Goal: Task Accomplishment & Management: Use online tool/utility

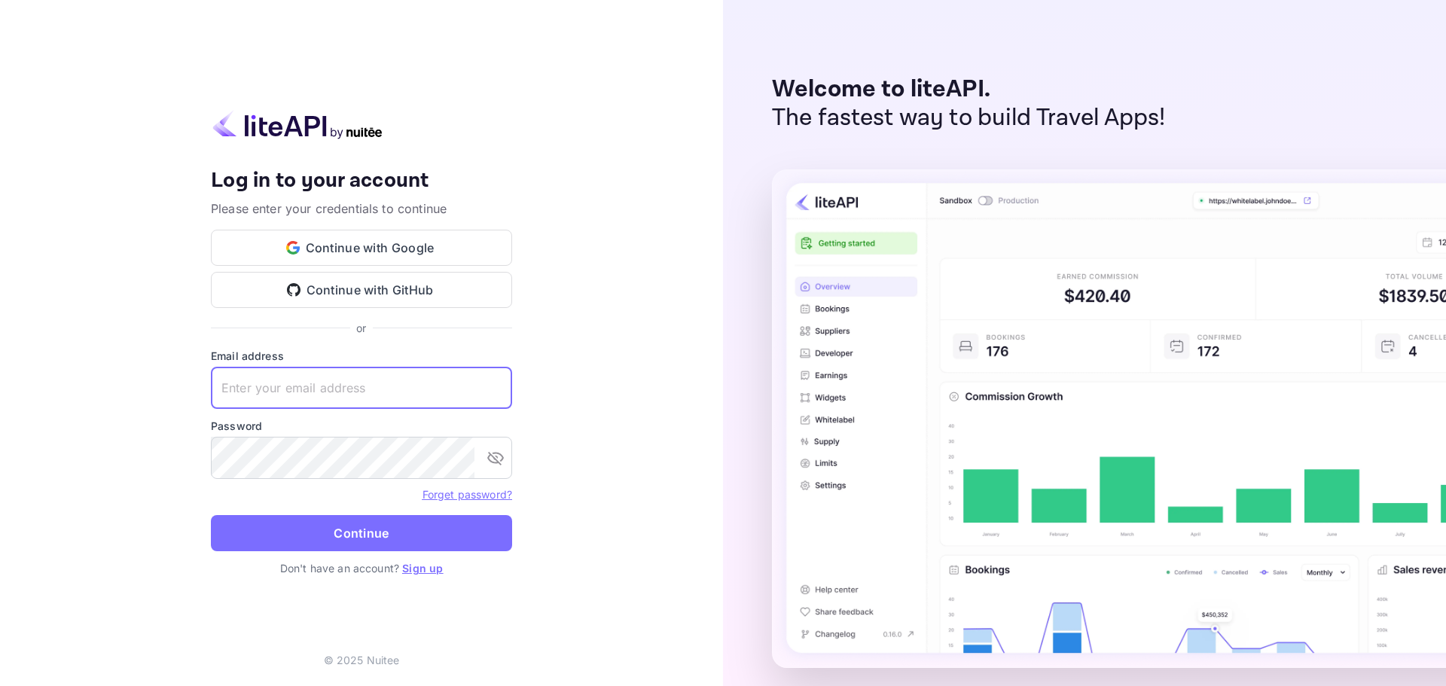
click at [295, 392] on input "text" at bounding box center [361, 388] width 301 height 42
paste input "[EMAIL_ADDRESS][DOMAIN_NAME]"
type input "[EMAIL_ADDRESS][DOMAIN_NAME]"
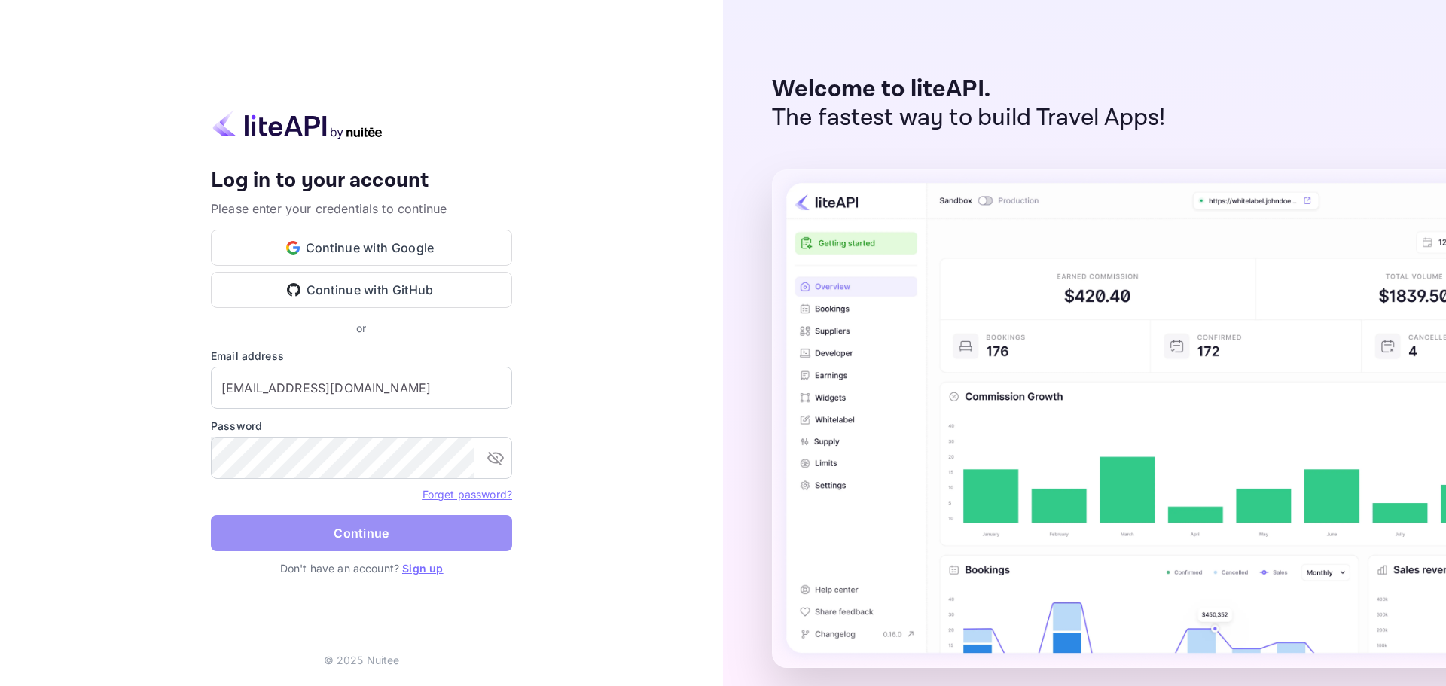
click at [334, 527] on button "Continue" at bounding box center [361, 533] width 301 height 36
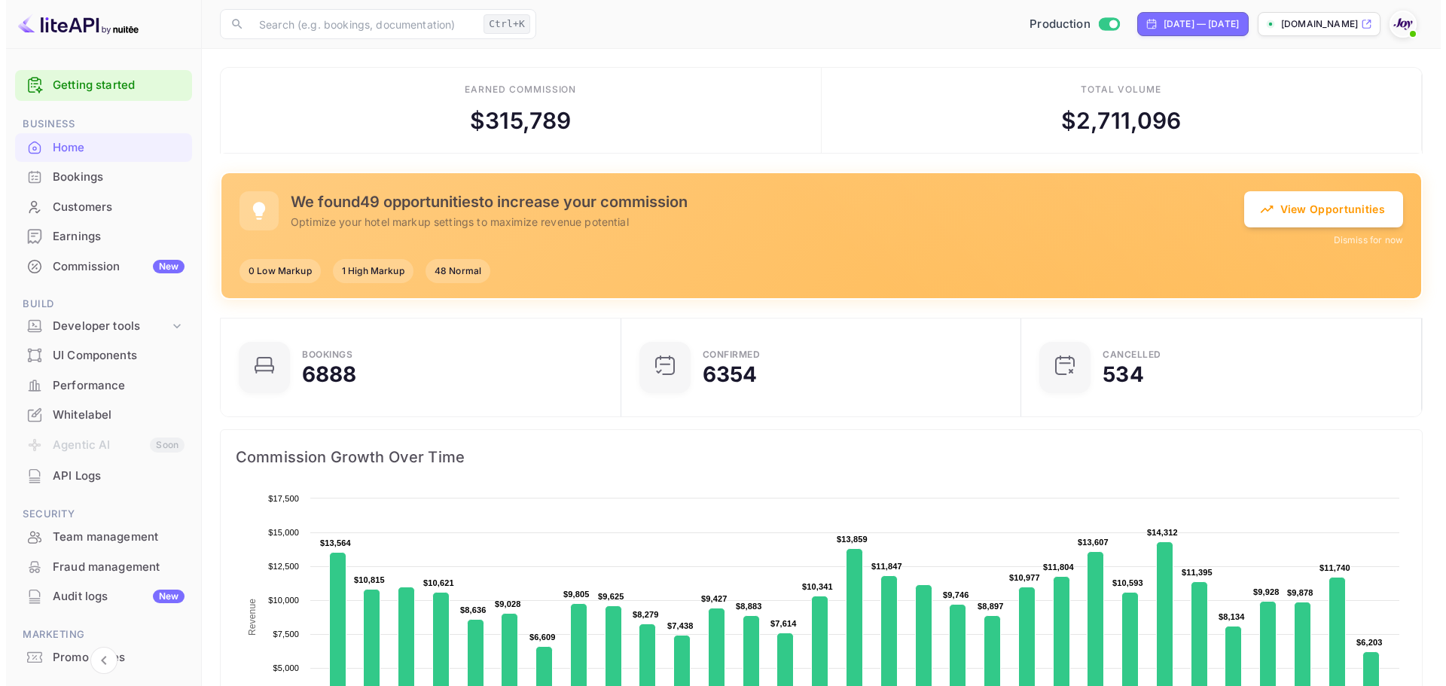
scroll to position [234, 380]
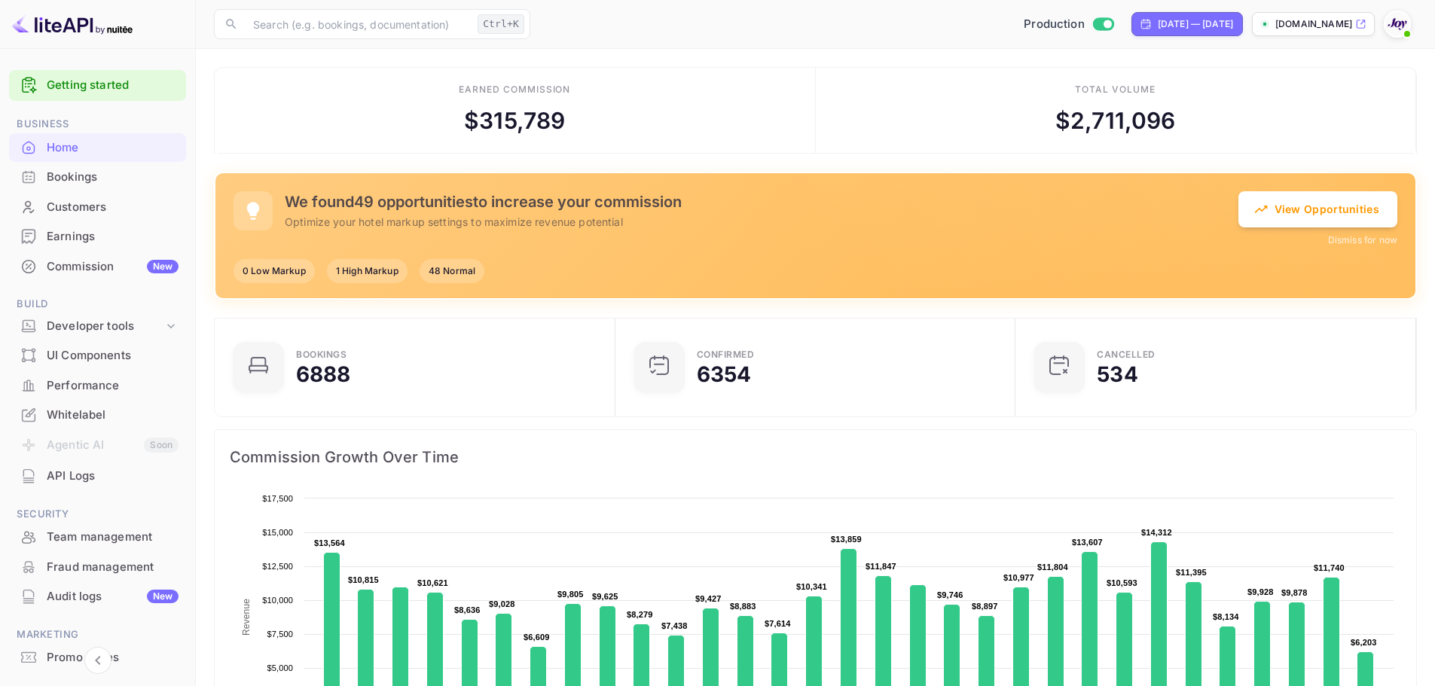
click at [73, 179] on div "Bookings" at bounding box center [113, 177] width 132 height 17
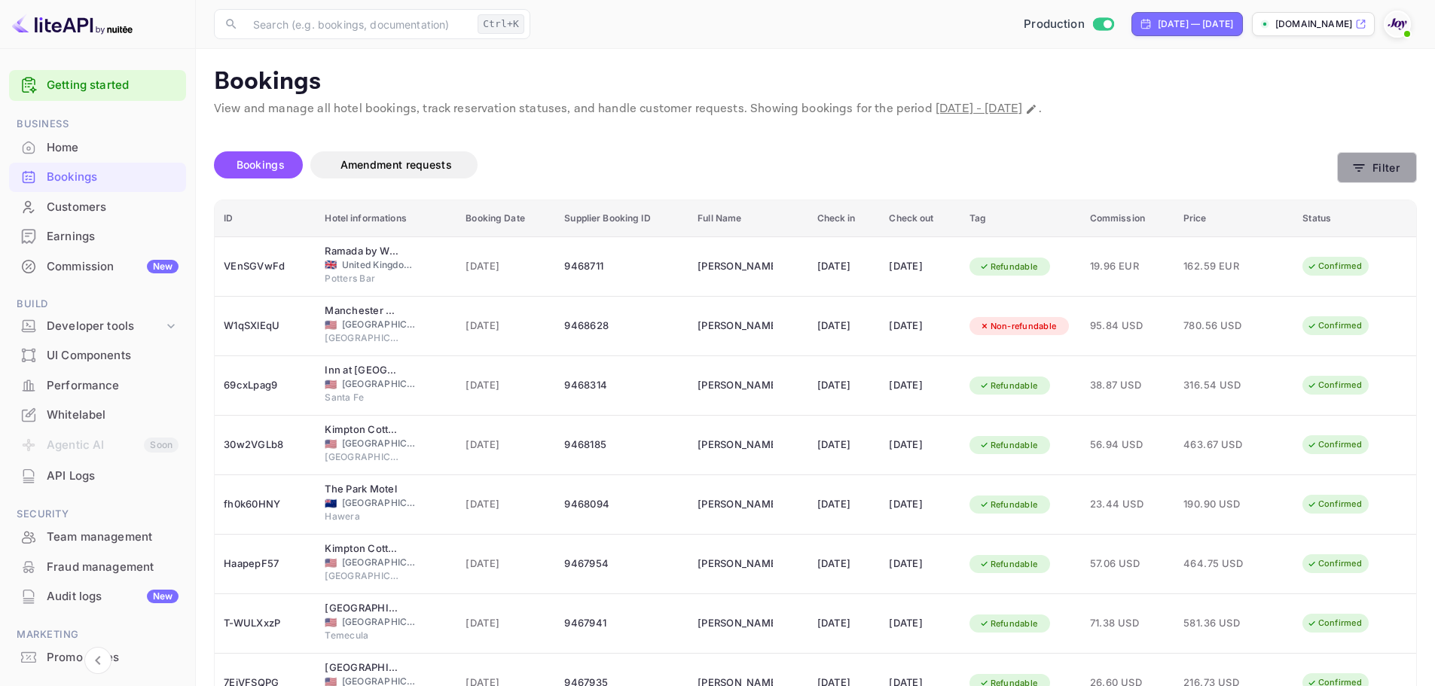
click at [1389, 160] on button "Filter" at bounding box center [1377, 167] width 80 height 31
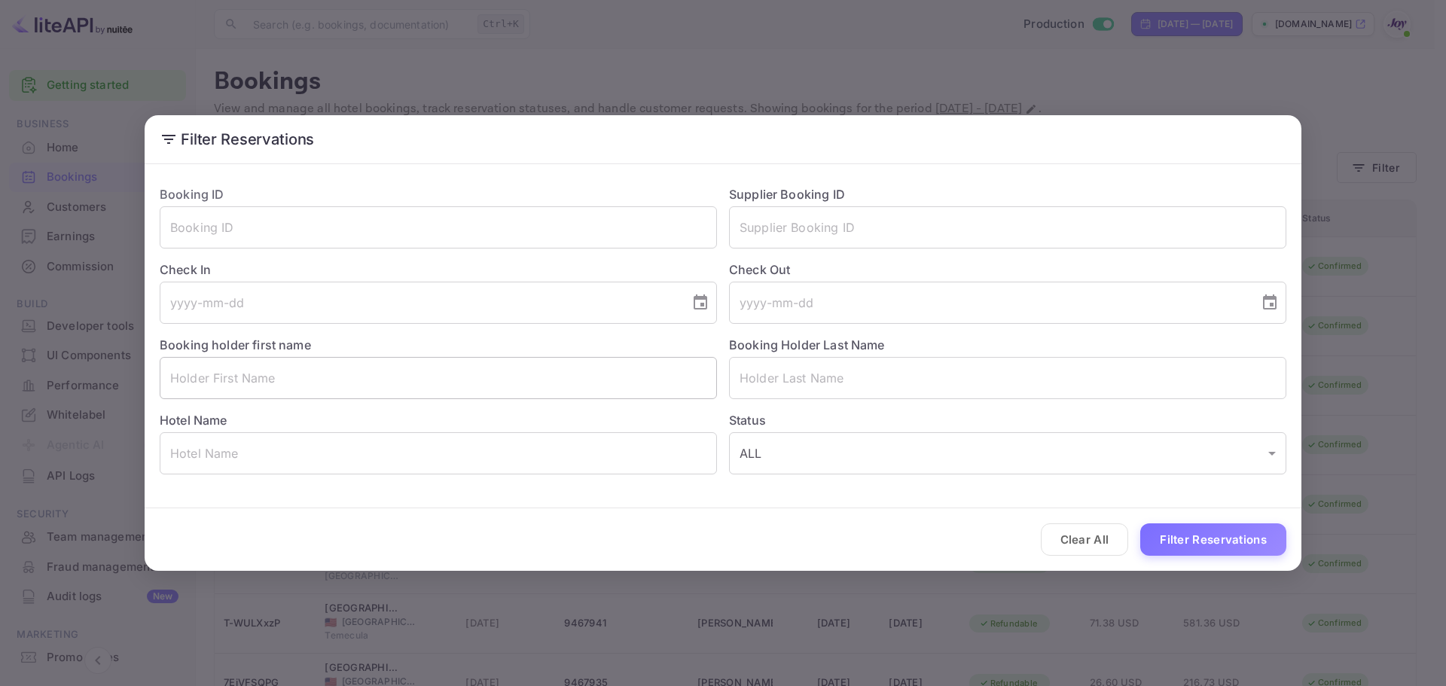
click at [246, 380] on input "text" at bounding box center [438, 378] width 557 height 42
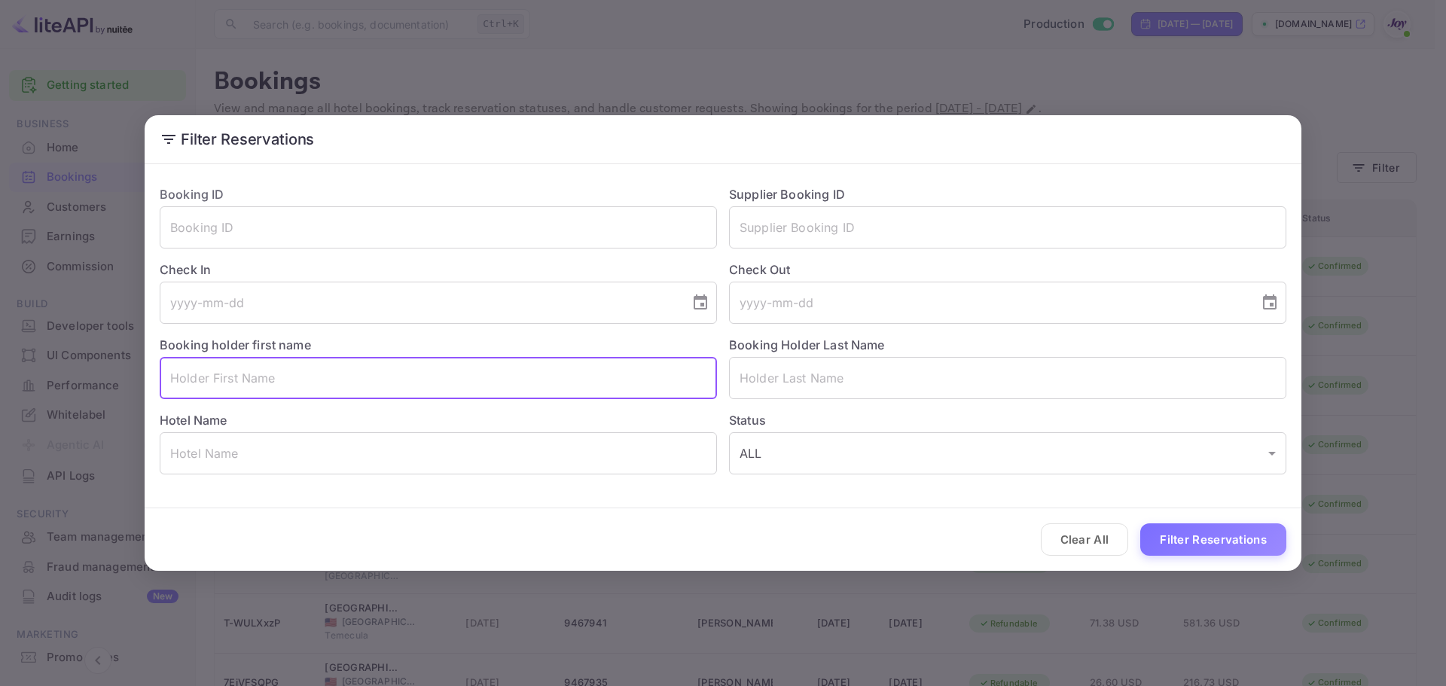
paste input "[PERSON_NAME]"
drag, startPoint x: 274, startPoint y: 373, endPoint x: 229, endPoint y: 353, distance: 49.3
click at [230, 365] on input "[PERSON_NAME]" at bounding box center [438, 378] width 557 height 42
type input "[PERSON_NAME]"
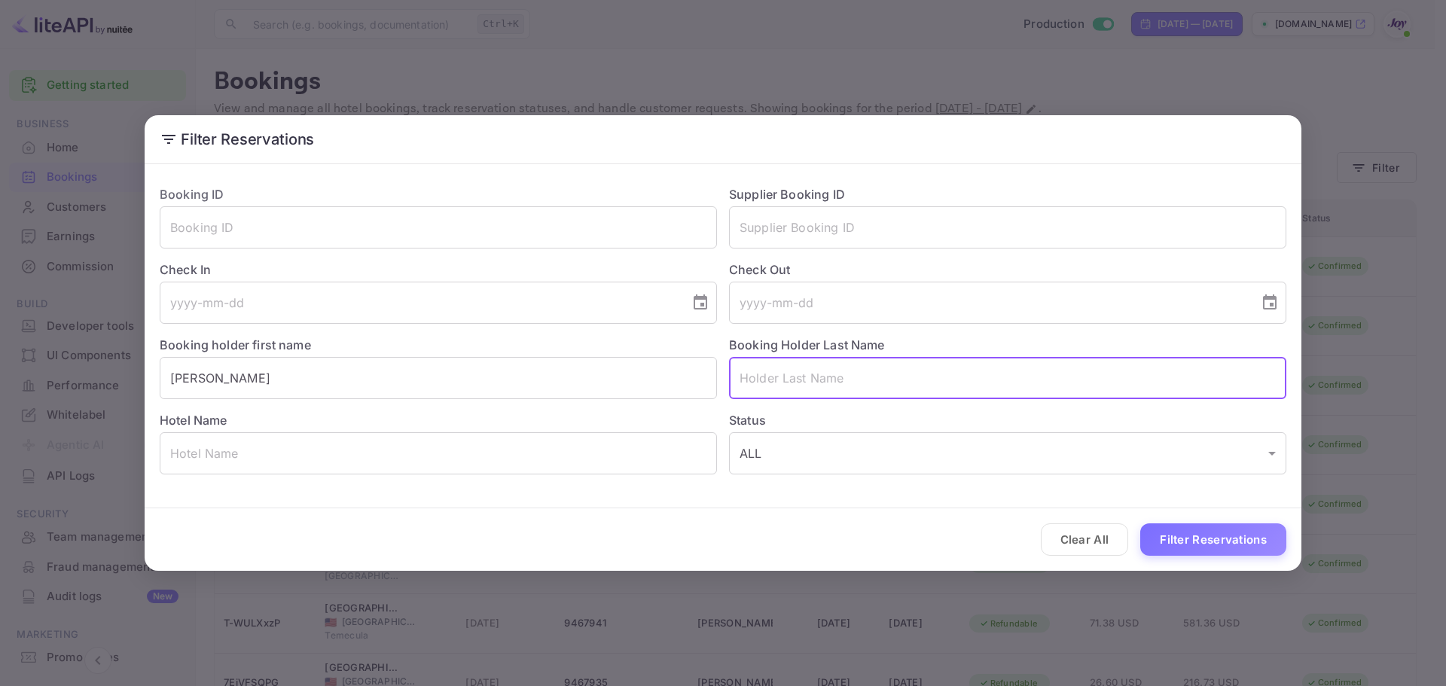
paste input "Matty"
type input "Matty"
click at [1161, 536] on button "Filter Reservations" at bounding box center [1213, 539] width 146 height 32
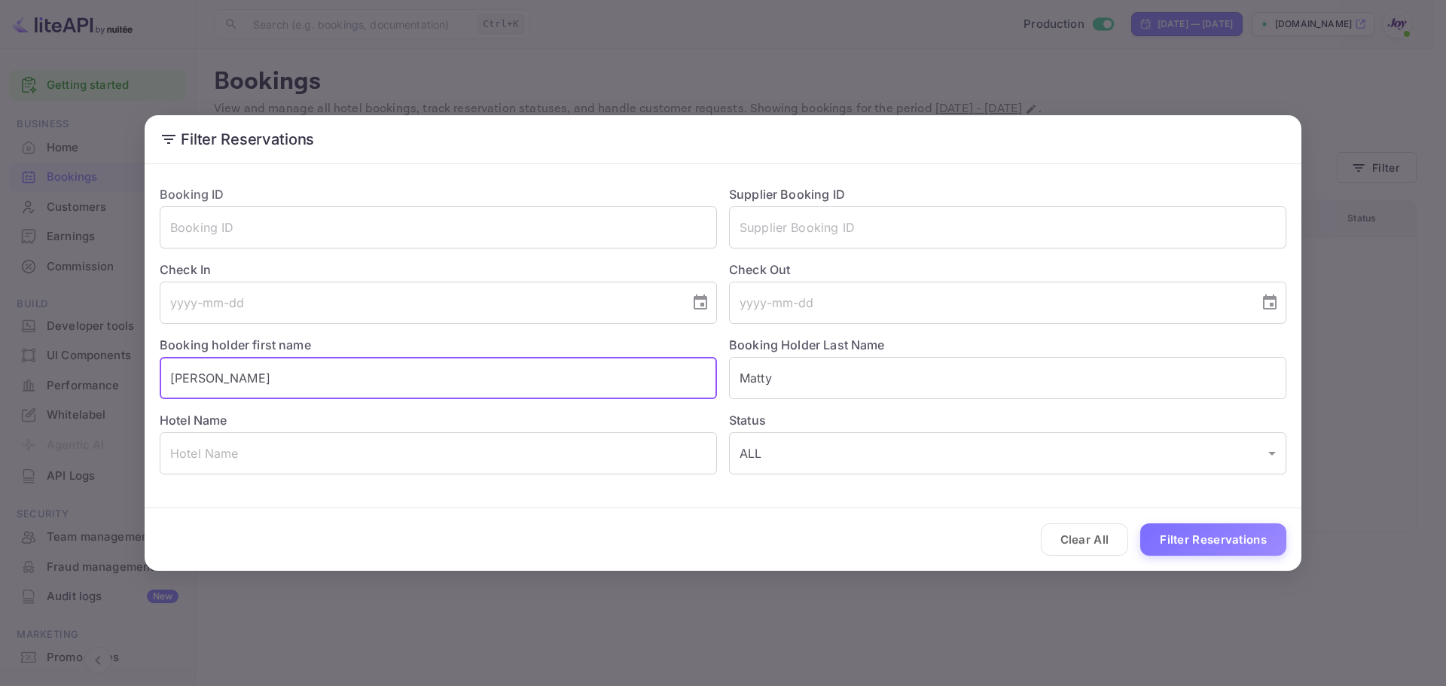
click at [173, 376] on input "[PERSON_NAME]" at bounding box center [438, 378] width 557 height 42
click at [1252, 545] on button "Filter Reservations" at bounding box center [1213, 539] width 146 height 32
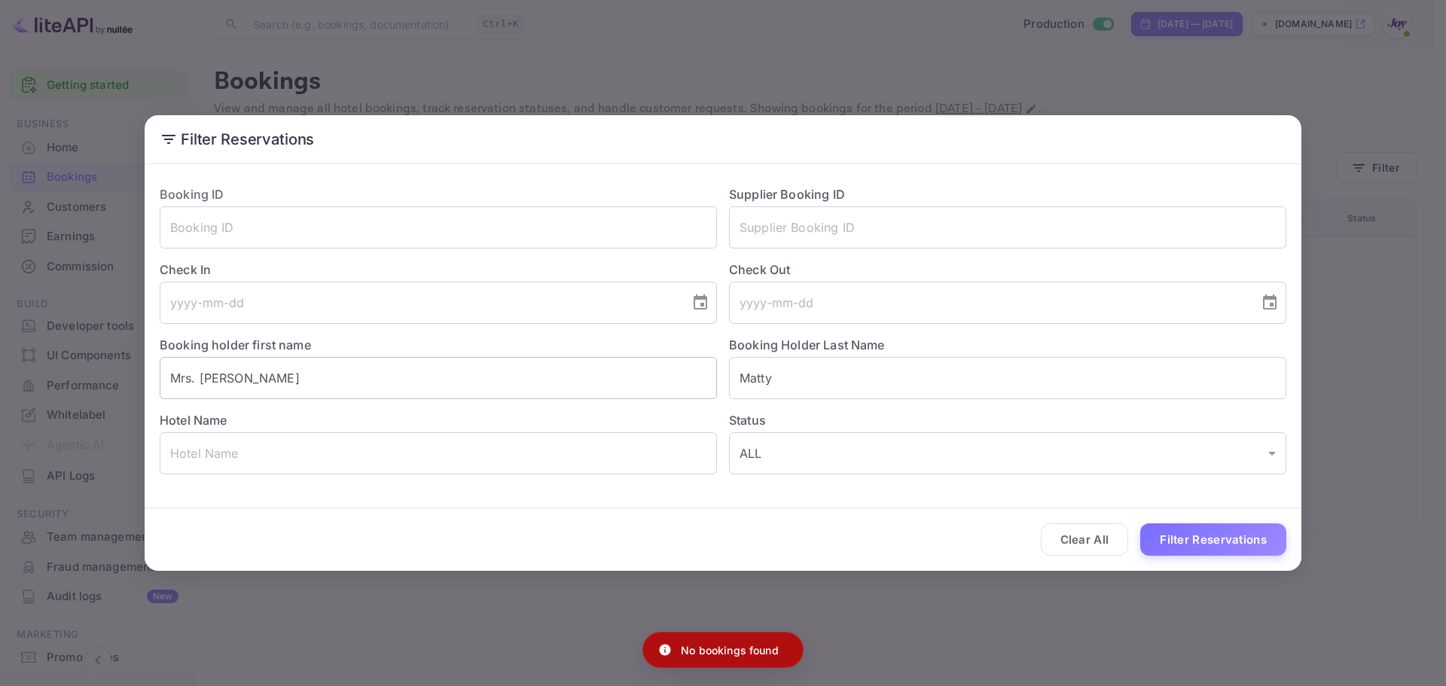
click at [185, 381] on input "Mrs. [PERSON_NAME]" at bounding box center [438, 378] width 557 height 42
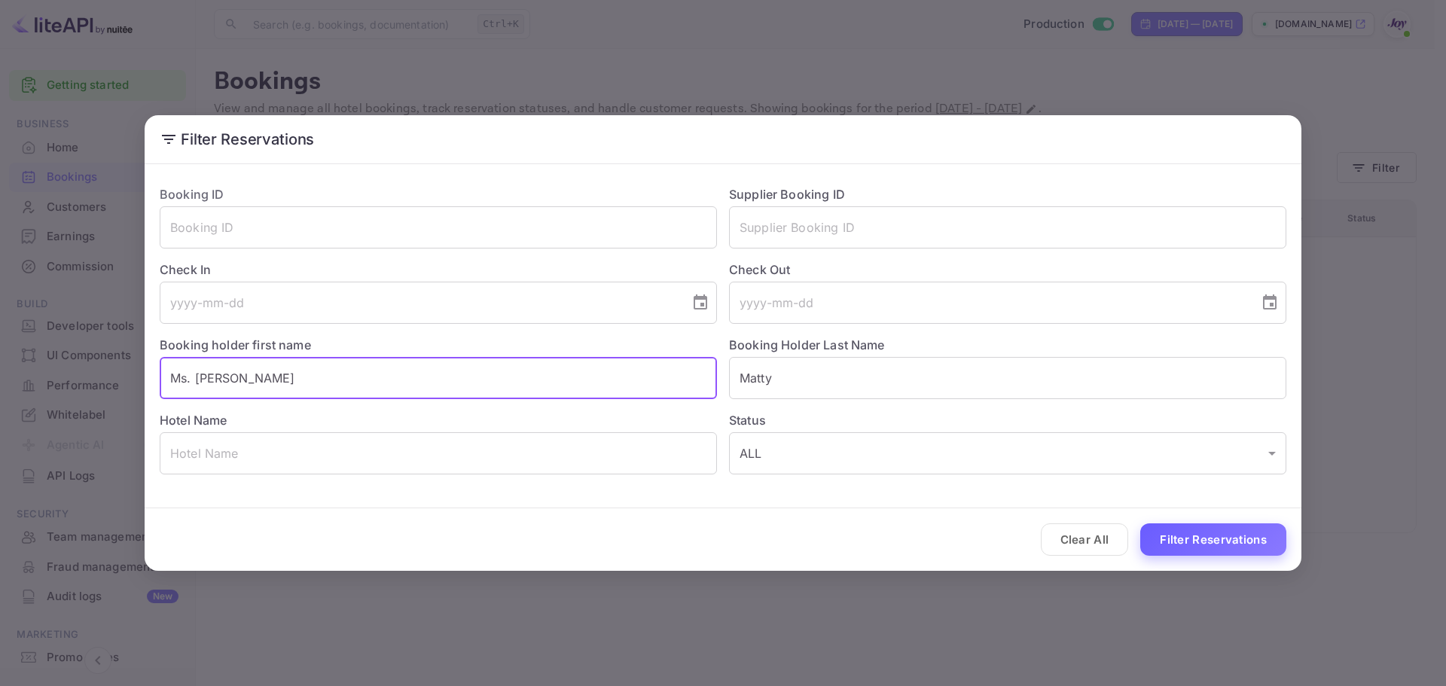
type input "Ms. [PERSON_NAME]"
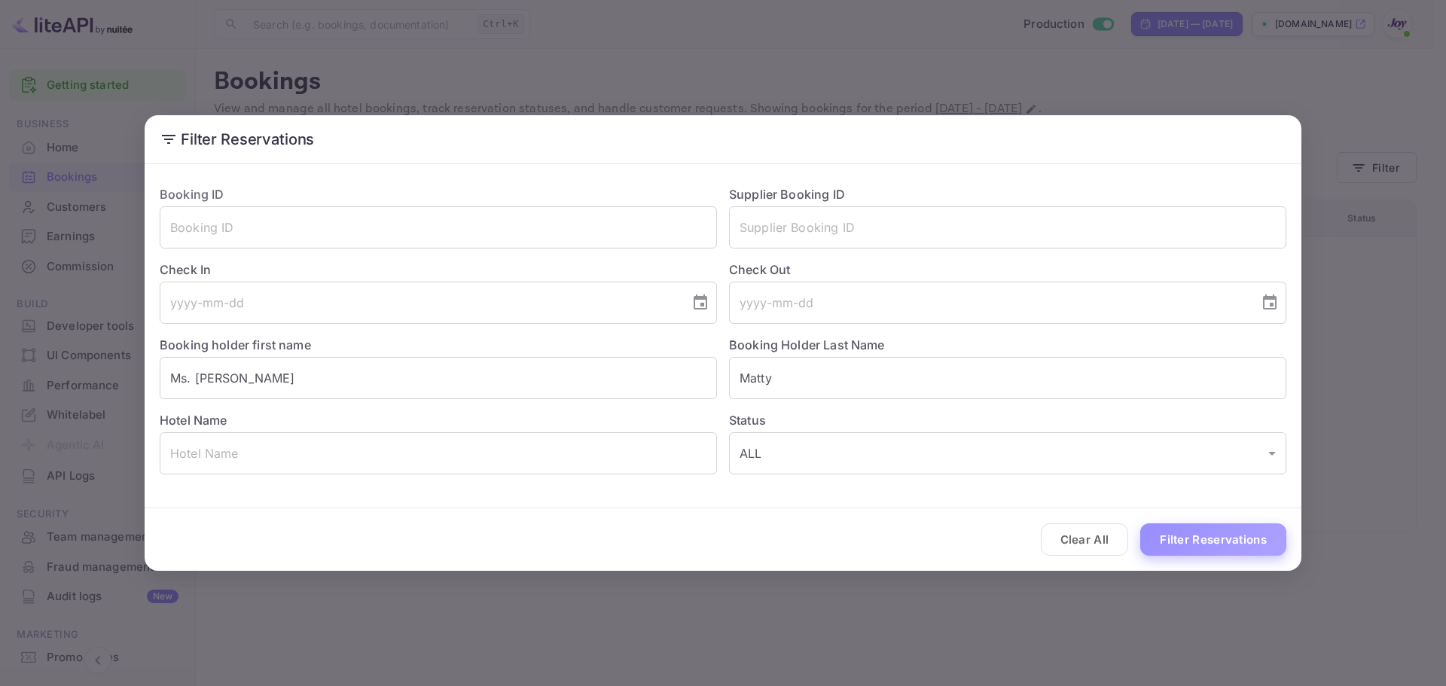
click at [1178, 542] on button "Filter Reservations" at bounding box center [1213, 539] width 146 height 32
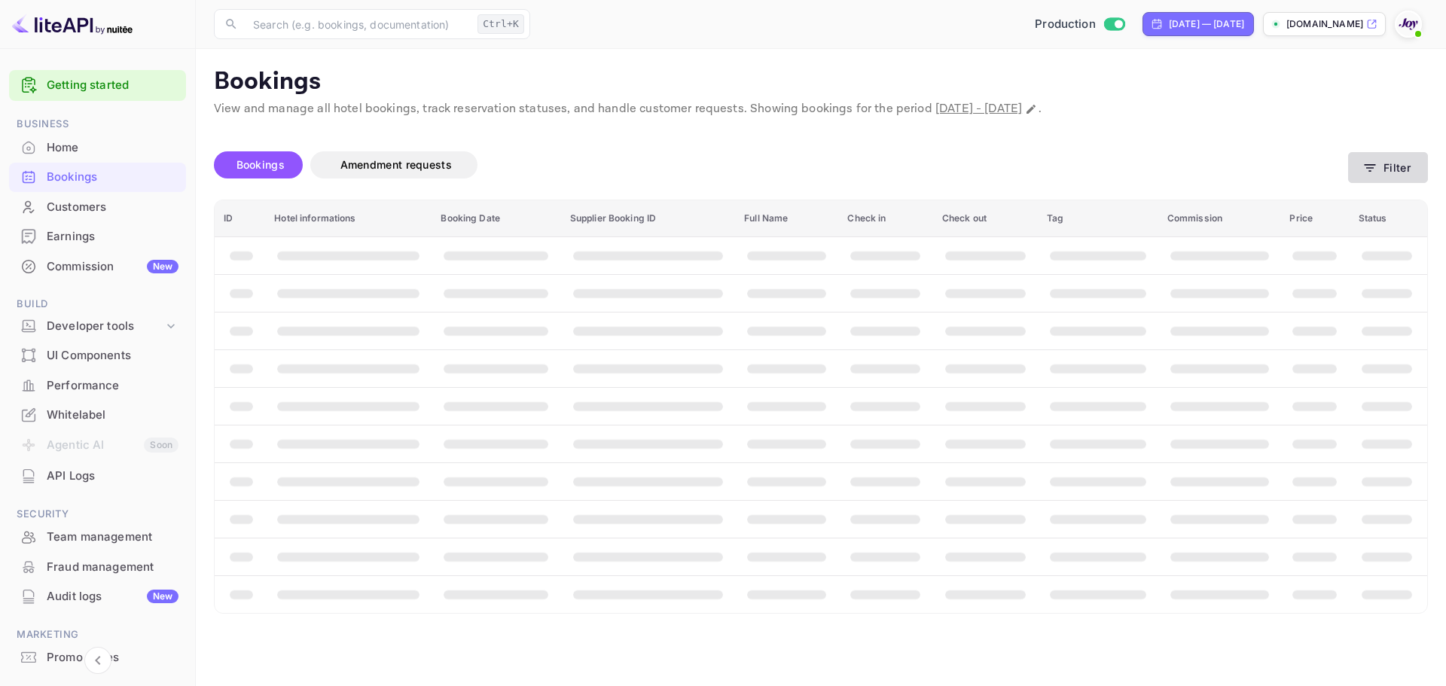
click at [1400, 164] on button "Filter" at bounding box center [1388, 167] width 80 height 31
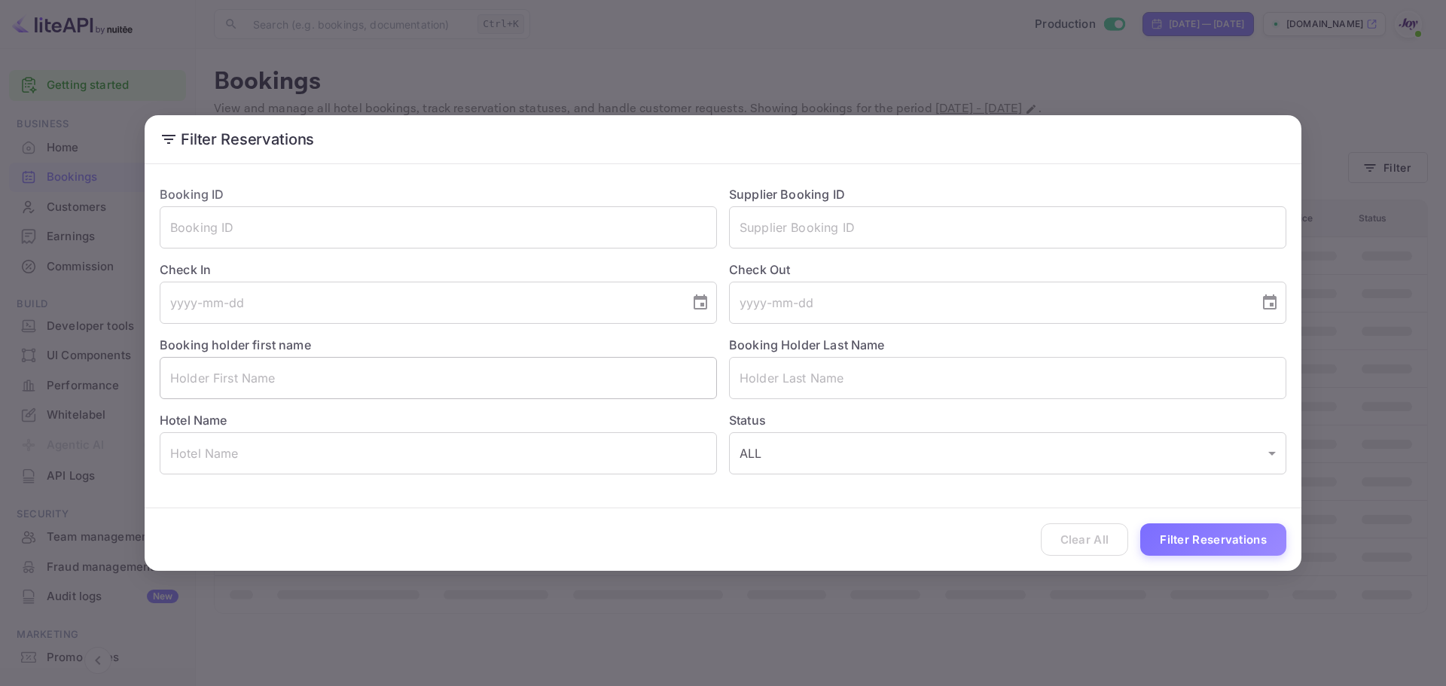
click at [473, 383] on input "text" at bounding box center [438, 378] width 557 height 42
paste input "Matty"
type input "Matty"
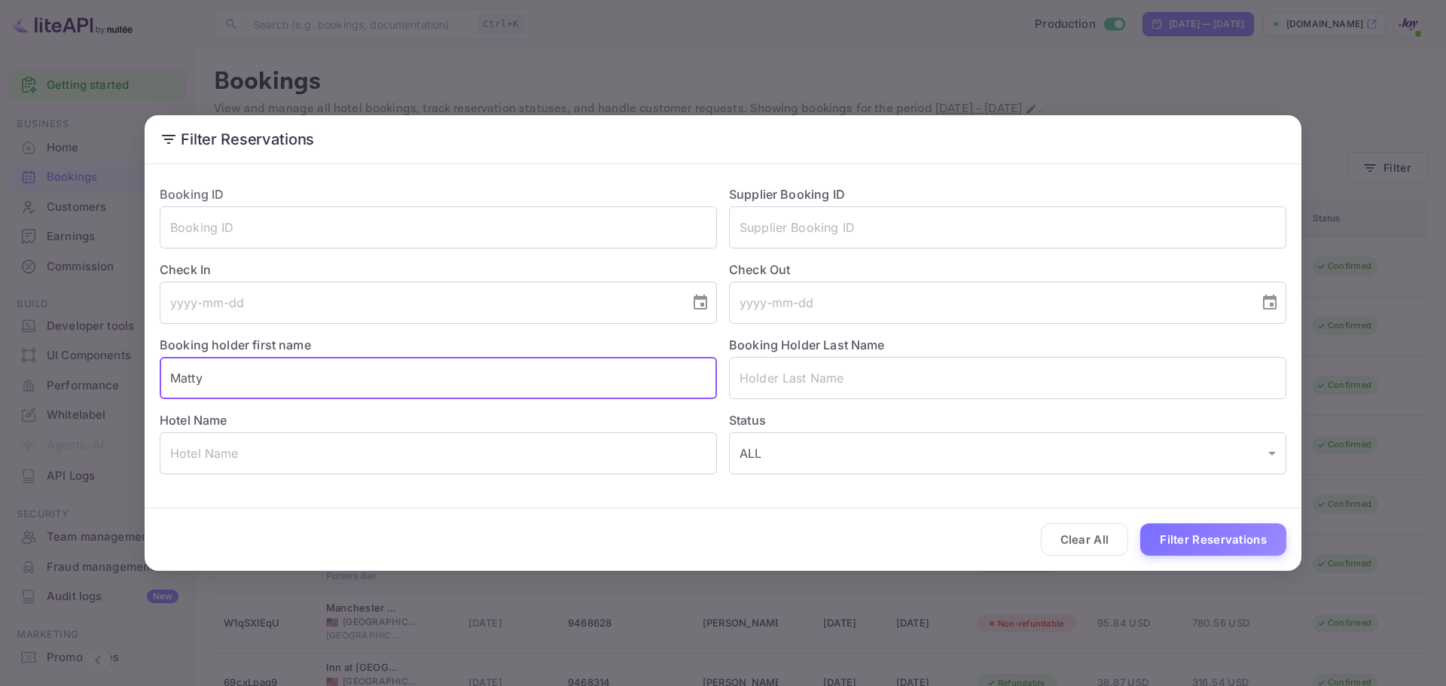
drag, startPoint x: 298, startPoint y: 378, endPoint x: 3, endPoint y: 356, distance: 295.4
click at [3, 356] on div "Filter Reservations Booking ID ​ Supplier Booking ID ​ Check In ​ Check Out ​ B…" at bounding box center [723, 343] width 1446 height 686
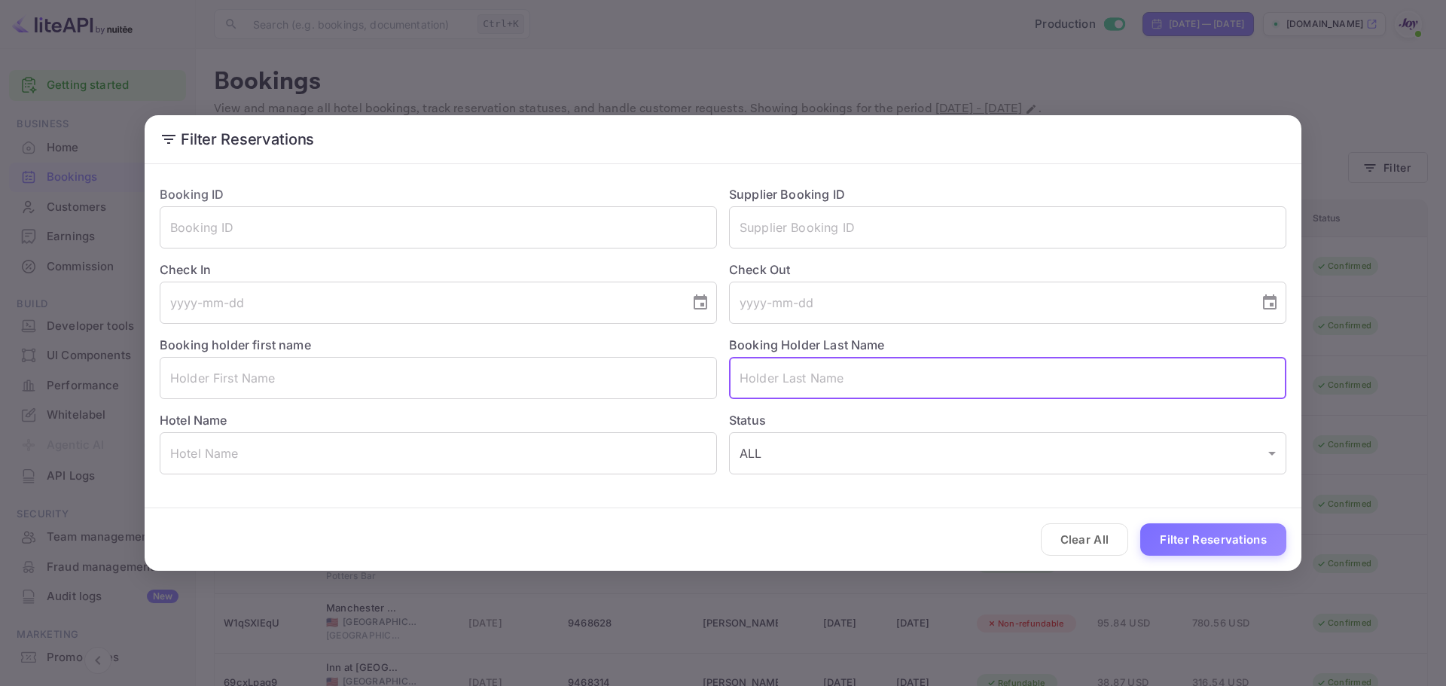
click at [860, 381] on input "text" at bounding box center [1007, 378] width 557 height 42
paste input "Matty"
type input "Matty"
click at [1216, 545] on button "Filter Reservations" at bounding box center [1213, 539] width 146 height 32
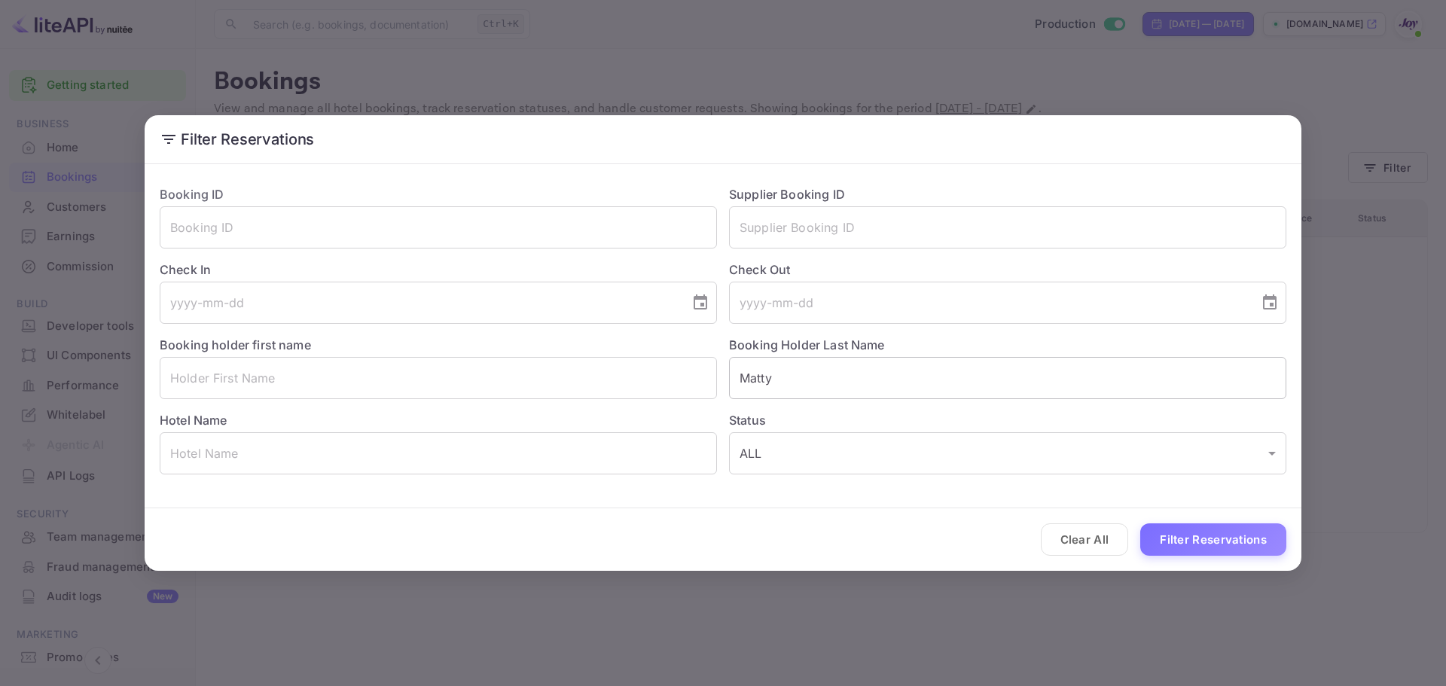
click at [792, 377] on input "Matty" at bounding box center [1007, 378] width 557 height 42
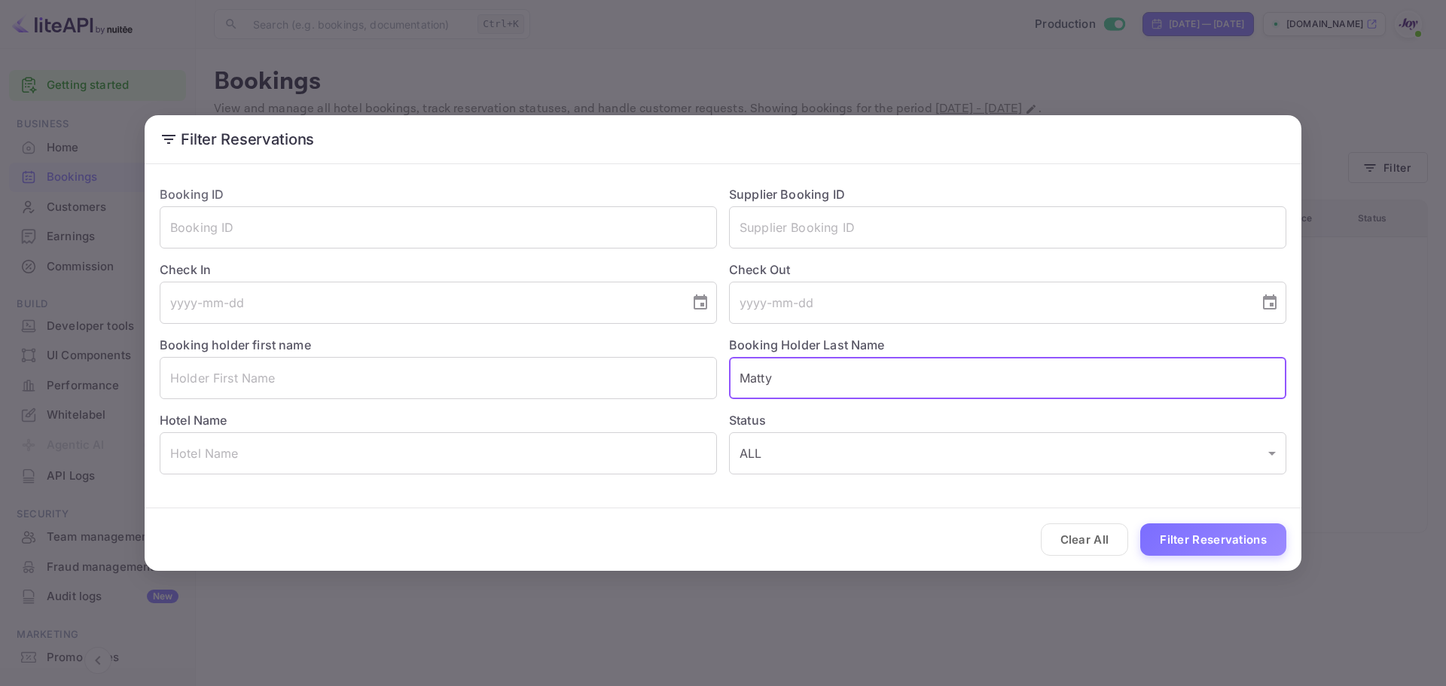
click at [792, 377] on input "Matty" at bounding box center [1007, 378] width 557 height 42
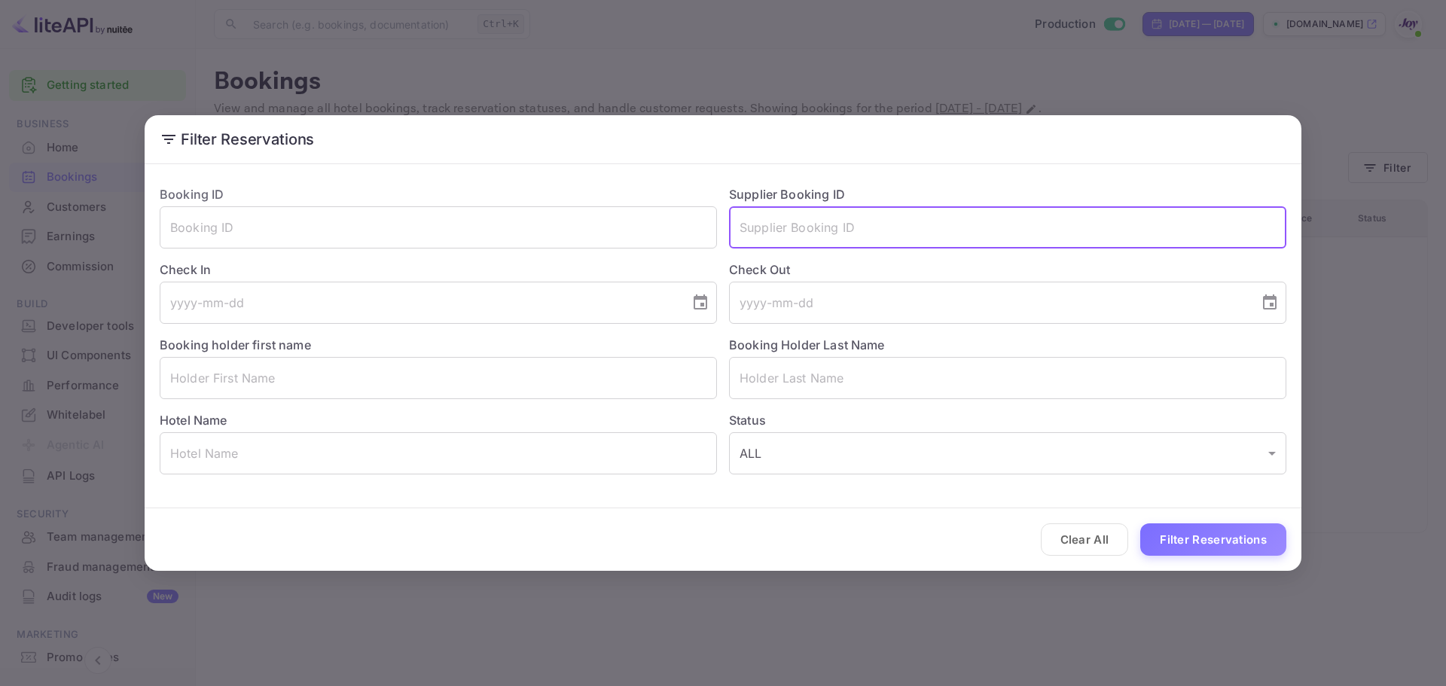
click at [789, 225] on input "text" at bounding box center [1007, 227] width 557 height 42
paste input "8809194"
type input "8809194"
click at [1204, 543] on button "Filter Reservations" at bounding box center [1213, 539] width 146 height 32
click at [820, 230] on input "8809194" at bounding box center [1007, 227] width 557 height 42
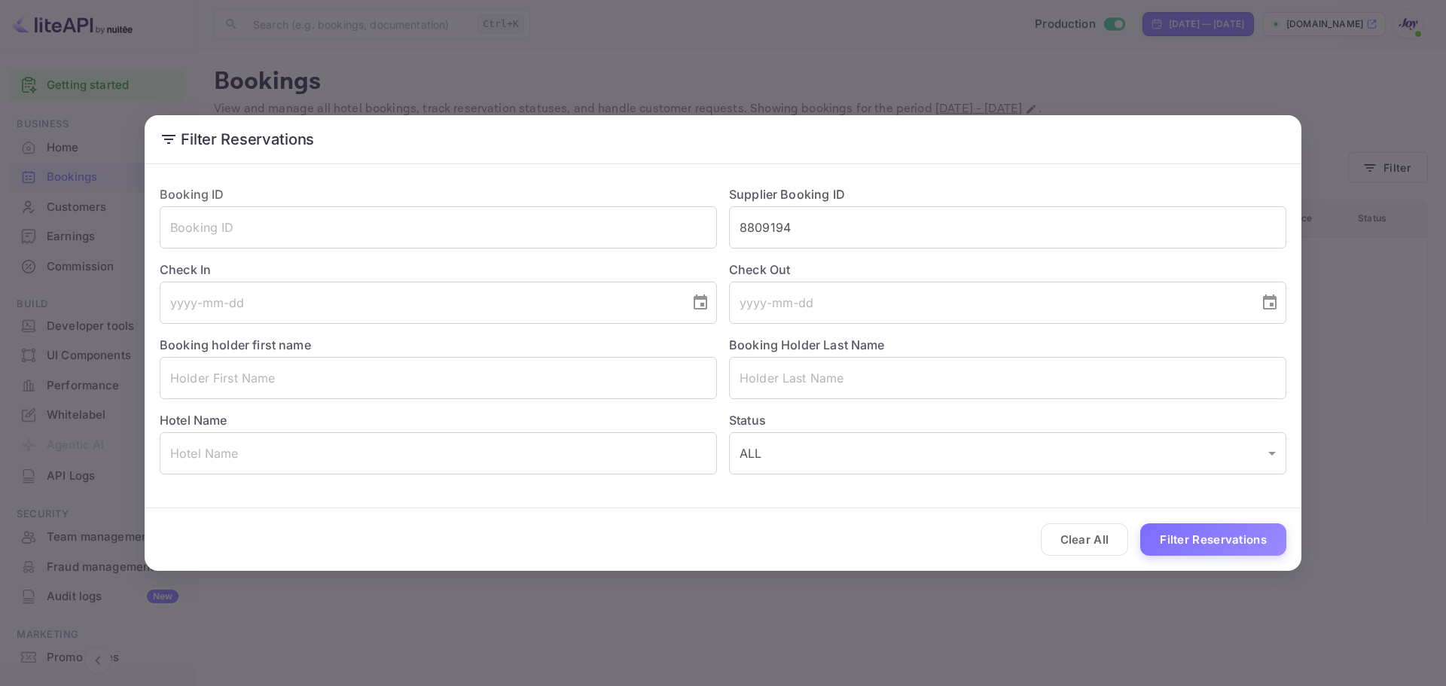
click at [293, 24] on div "Filter Reservations Booking ID ​ Supplier Booking ID 8809194 ​ Check In ​ Check…" at bounding box center [723, 343] width 1446 height 686
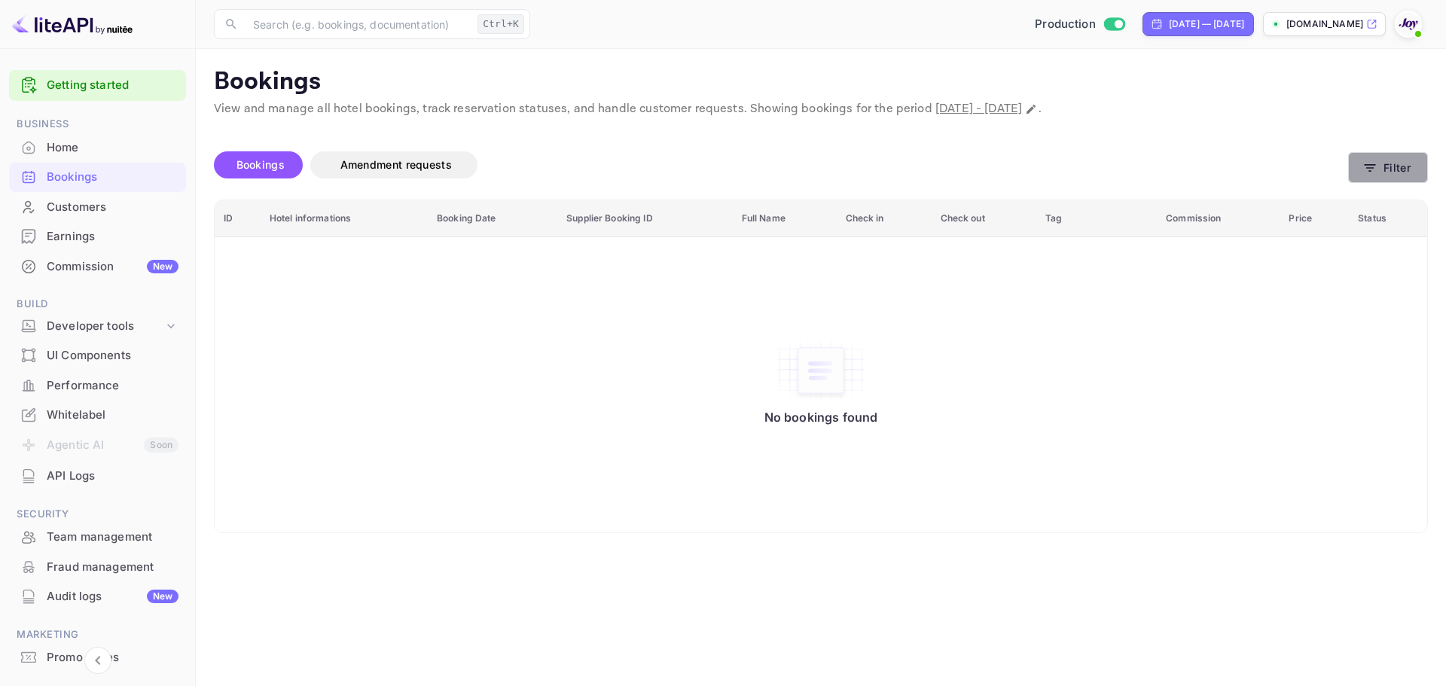
click at [1417, 158] on button "Filter" at bounding box center [1388, 167] width 80 height 31
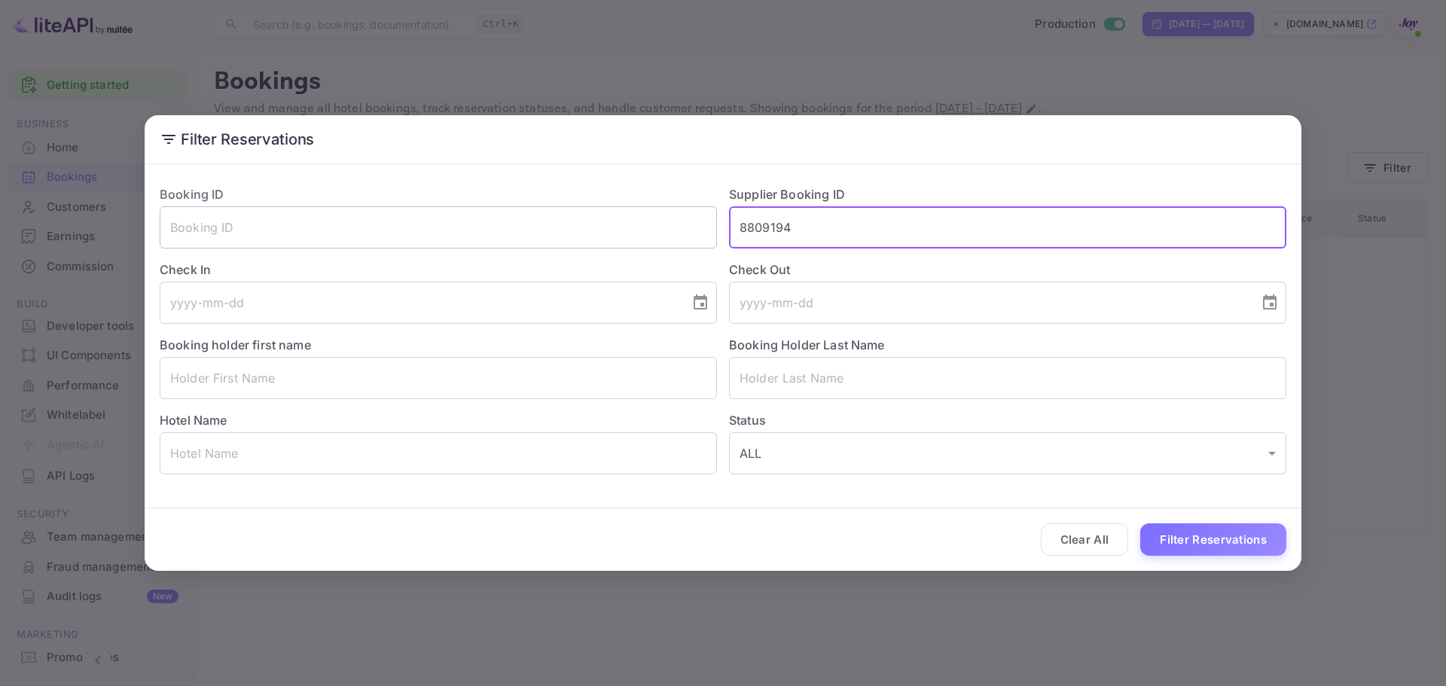
drag, startPoint x: 839, startPoint y: 221, endPoint x: 446, endPoint y: 230, distance: 393.3
click at [462, 222] on div "Booking ID ​ Supplier Booking ID 8809194 ​ Check In ​ Check Out ​ Booking holde…" at bounding box center [717, 323] width 1139 height 301
type input "9320181"
click at [1140, 523] on button "Filter Reservations" at bounding box center [1213, 539] width 146 height 32
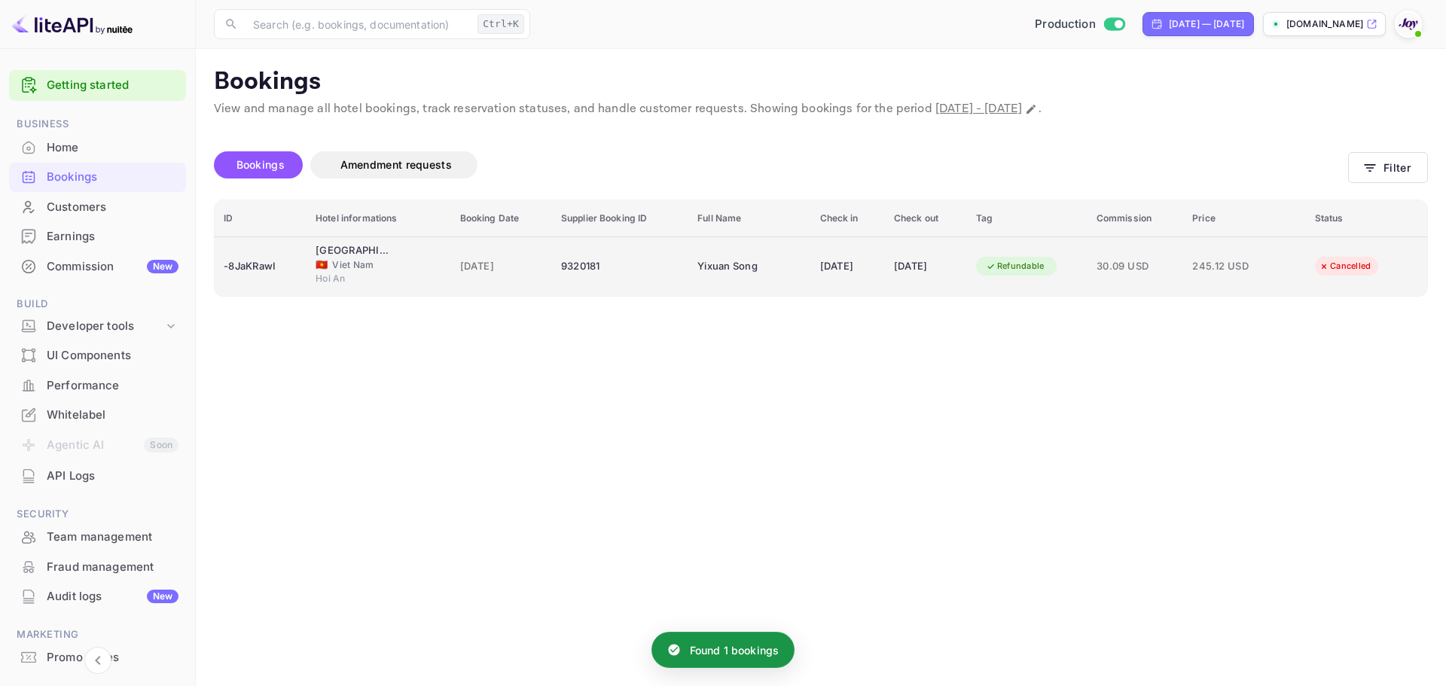
click at [768, 243] on td "Yixuan Song" at bounding box center [749, 267] width 122 height 60
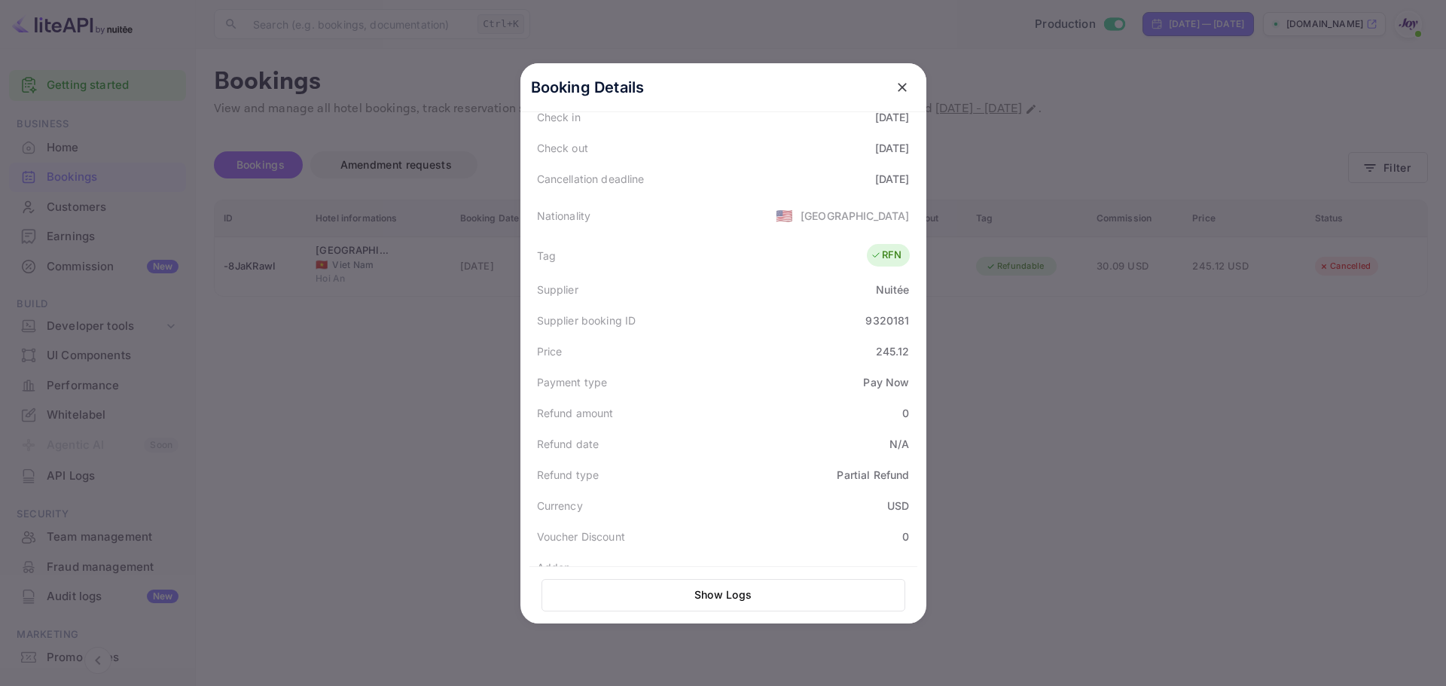
scroll to position [145, 0]
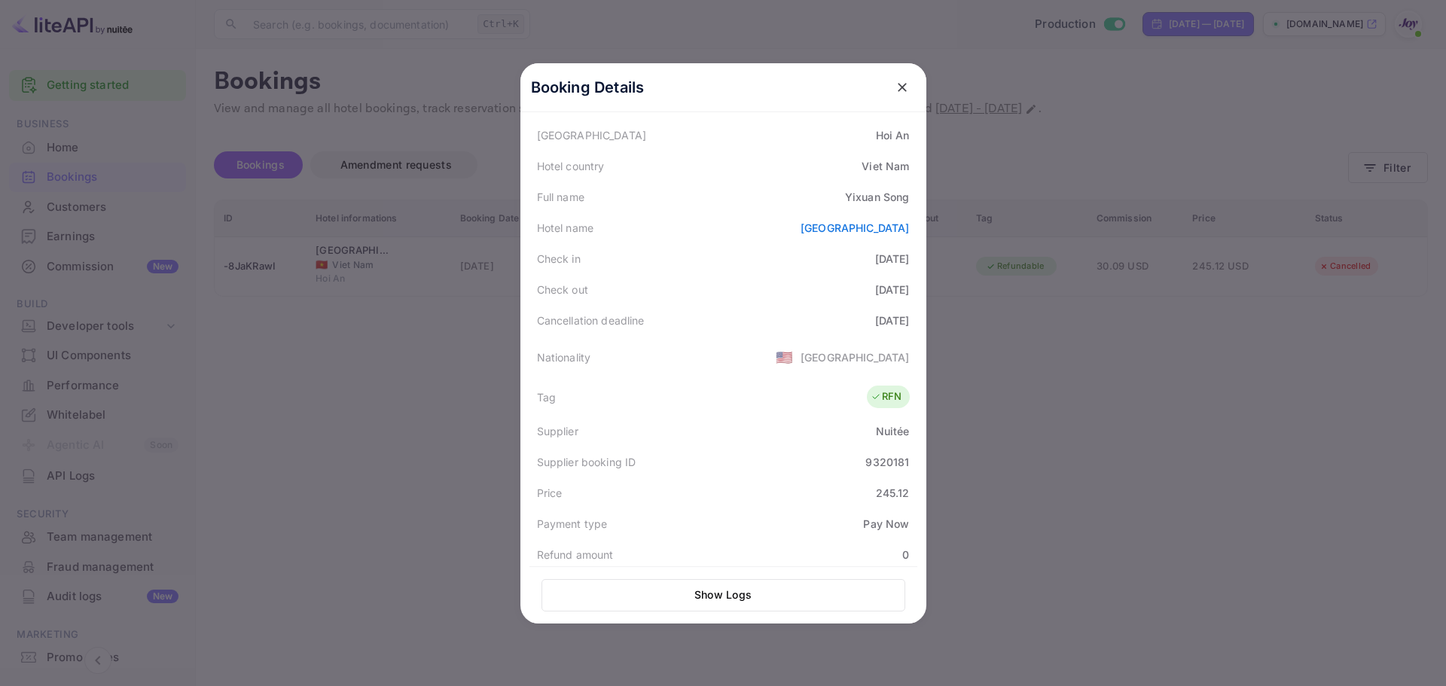
click at [1023, 483] on div at bounding box center [723, 343] width 1446 height 686
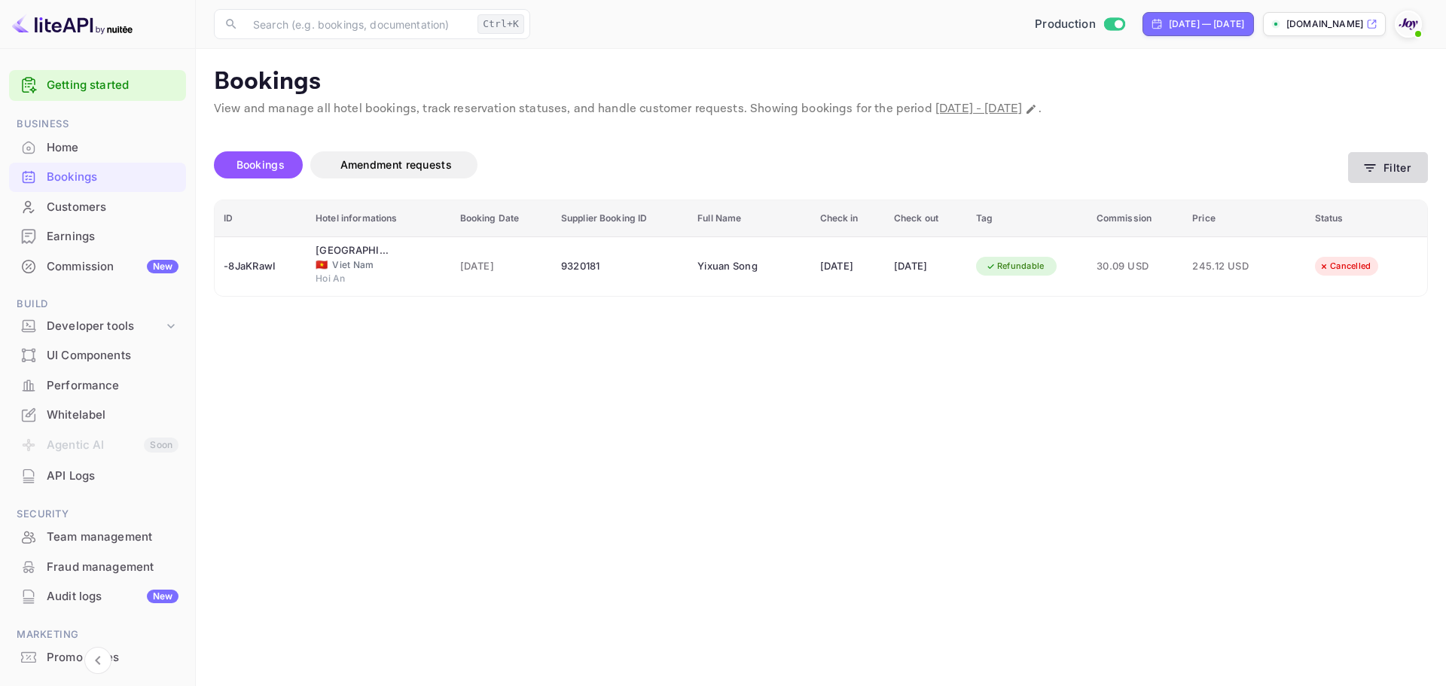
click at [1396, 157] on button "Filter" at bounding box center [1388, 167] width 80 height 31
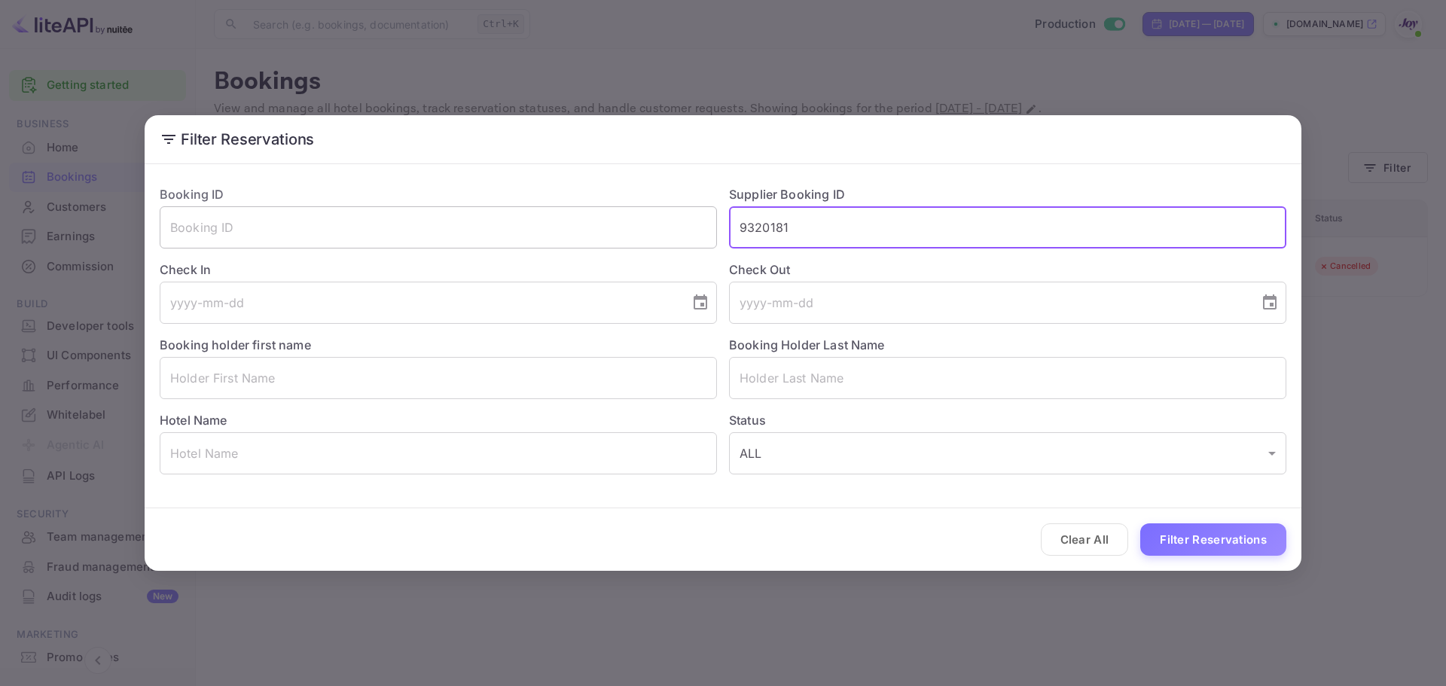
drag, startPoint x: 801, startPoint y: 235, endPoint x: 580, endPoint y: 237, distance: 221.5
click at [580, 237] on div "Booking ID ​ Supplier Booking ID 9320181 ​ Check In ​ Check Out ​ Booking holde…" at bounding box center [717, 323] width 1139 height 301
click at [421, 379] on input "text" at bounding box center [438, 378] width 557 height 42
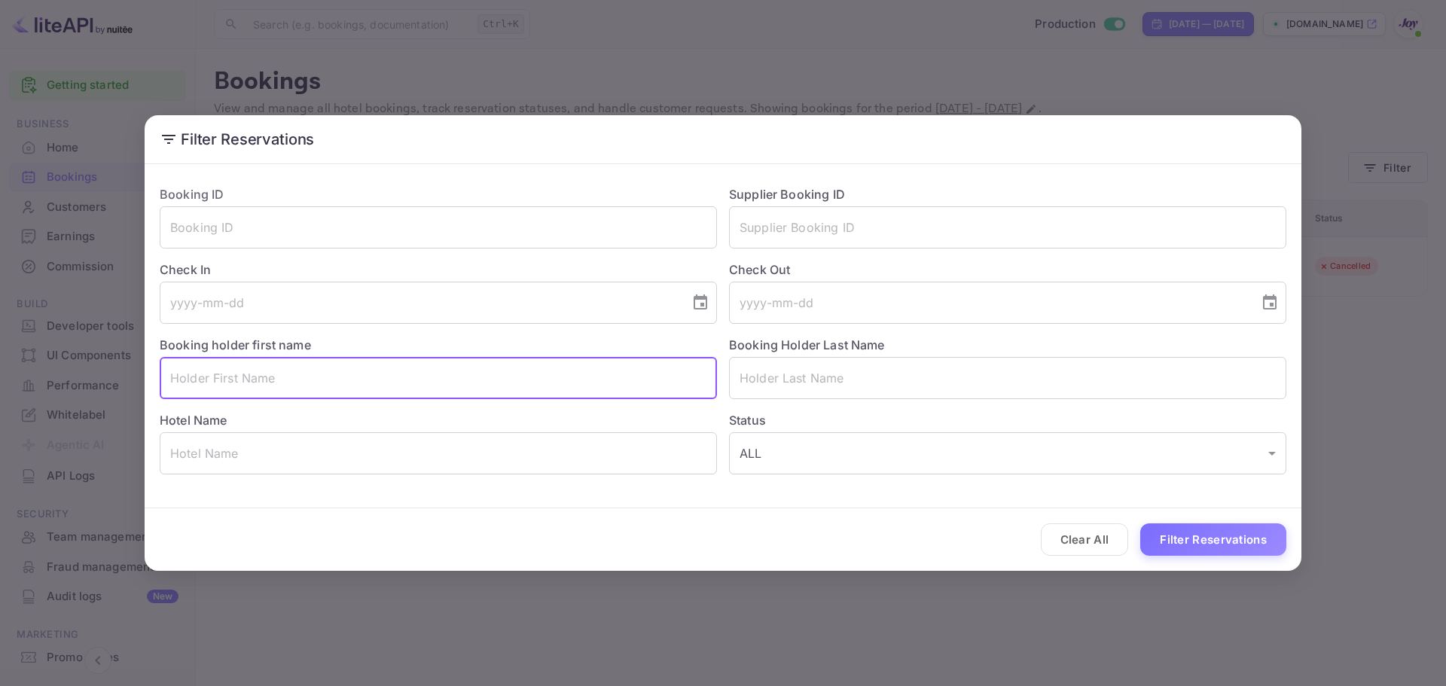
paste input "Tess Kingma"
drag, startPoint x: 265, startPoint y: 374, endPoint x: 204, endPoint y: 383, distance: 61.7
click at [204, 383] on input "Tess Kingma" at bounding box center [438, 378] width 557 height 42
type input "Tess"
click at [813, 392] on input "text" at bounding box center [1007, 378] width 557 height 42
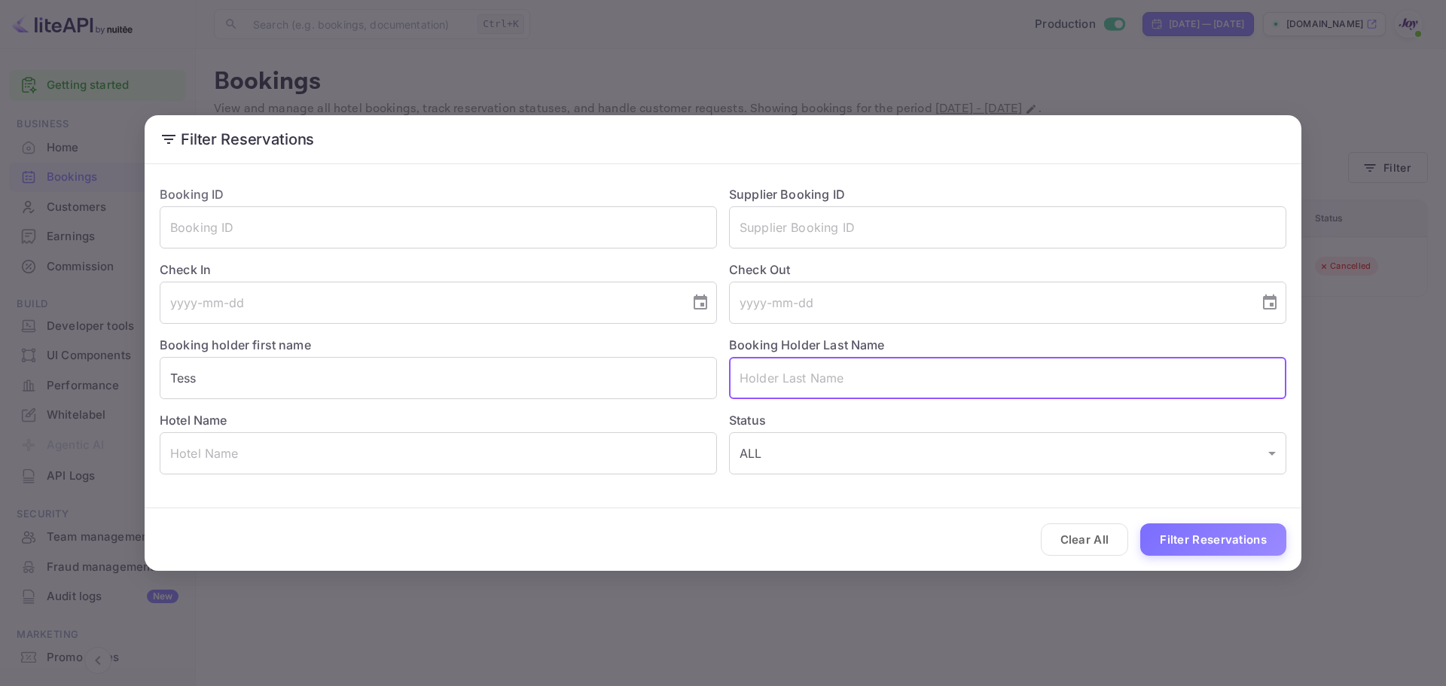
paste input "Kingma"
type input "Kingma"
click at [1177, 540] on button "Filter Reservations" at bounding box center [1213, 539] width 146 height 32
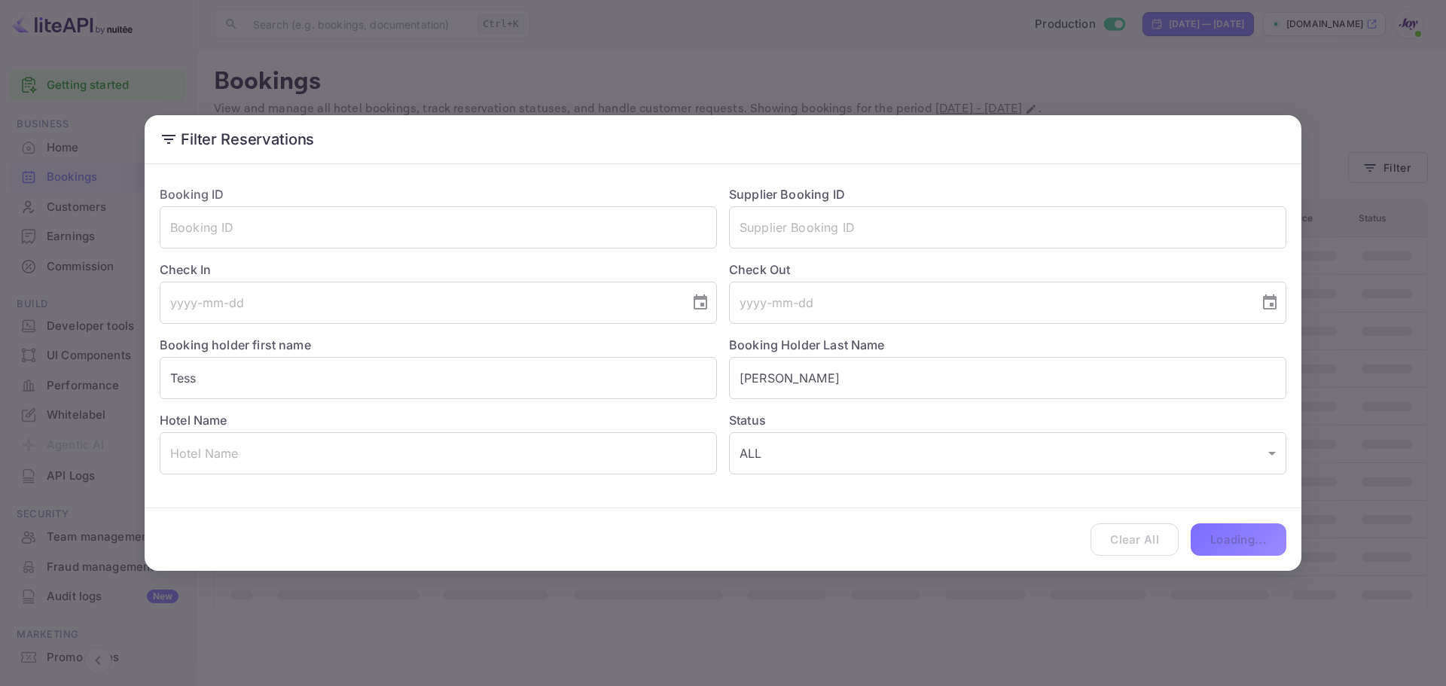
click at [1177, 540] on div "Clear All Loading..." at bounding box center [723, 539] width 1157 height 63
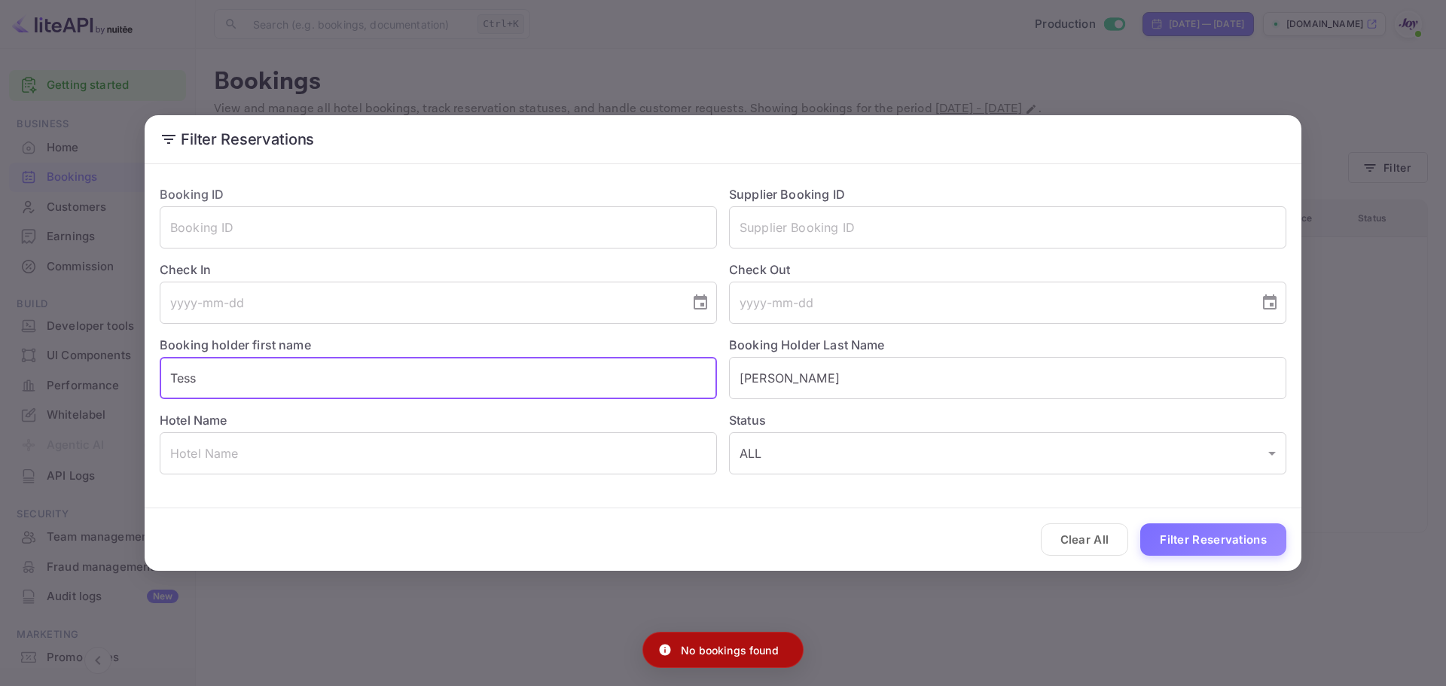
click at [237, 378] on input "Tess" at bounding box center [438, 378] width 557 height 42
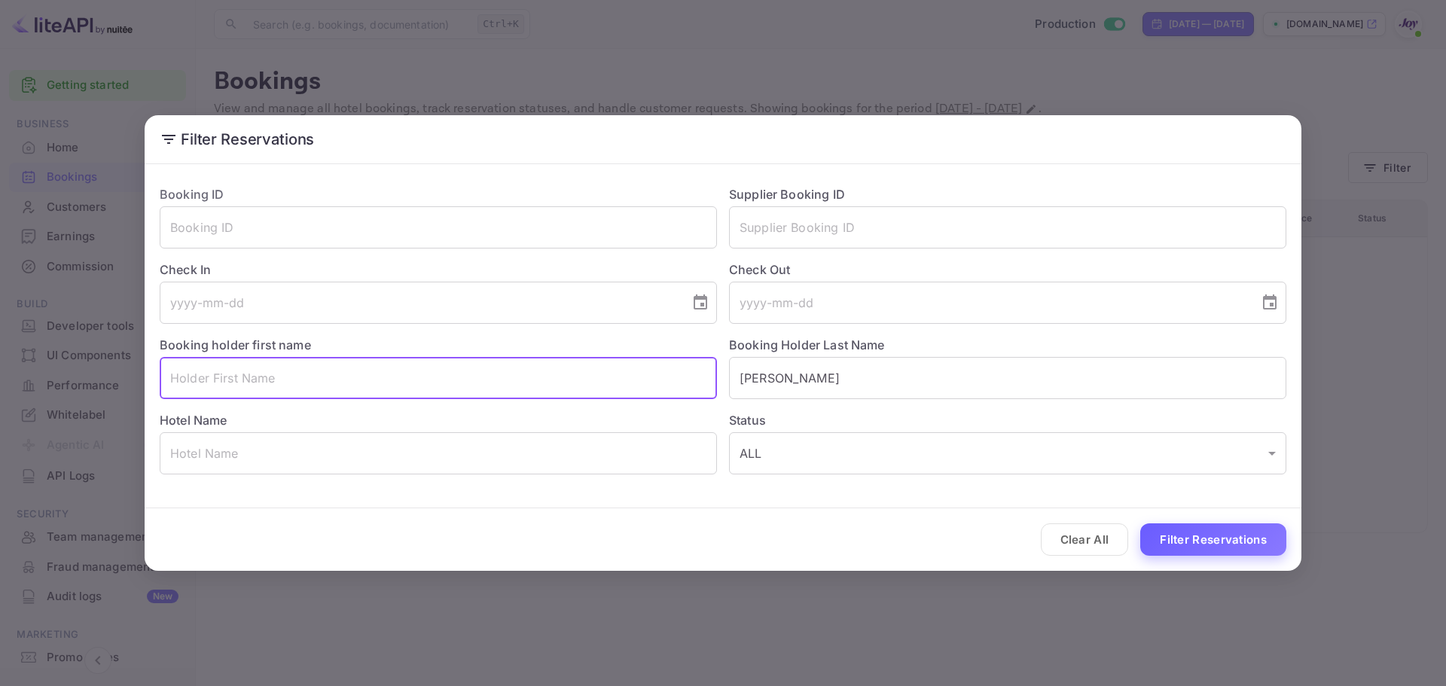
click at [1229, 539] on button "Filter Reservations" at bounding box center [1213, 539] width 146 height 32
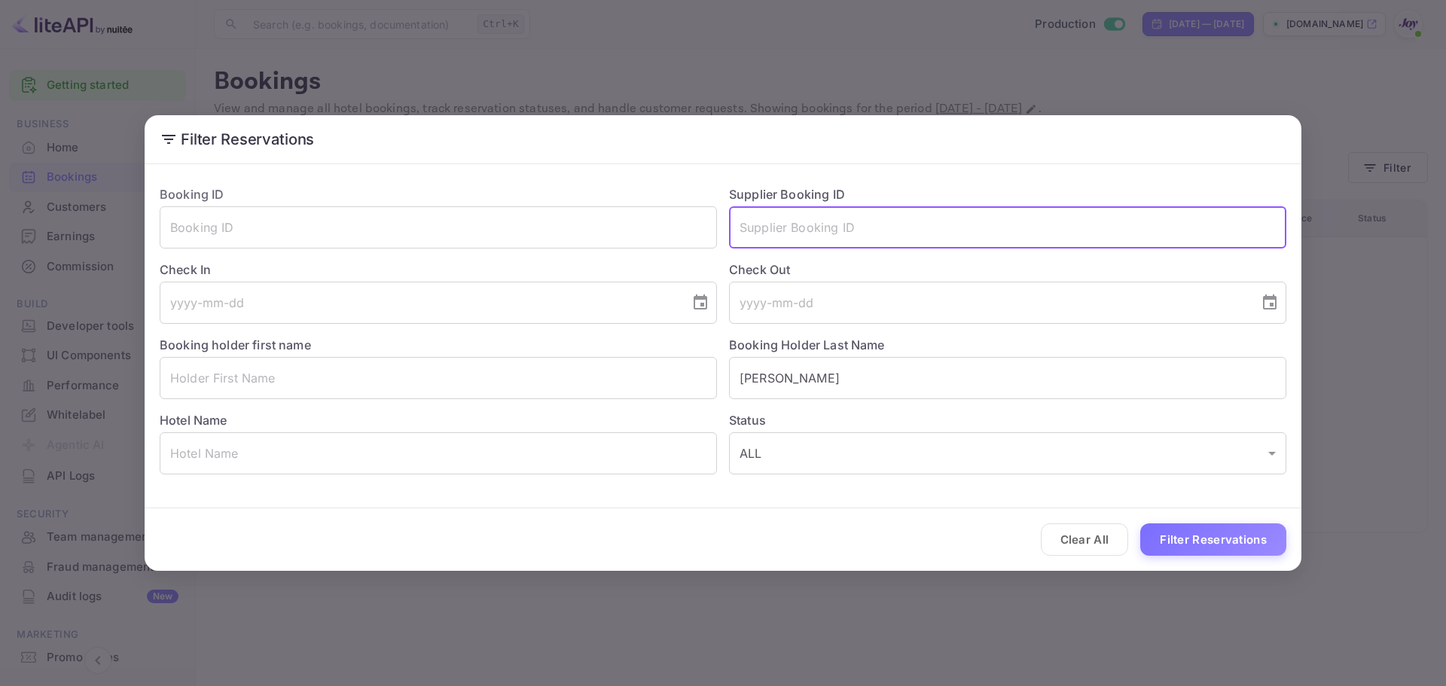
click at [857, 234] on input "text" at bounding box center [1007, 227] width 557 height 42
paste input "9374857"
type input "9374857"
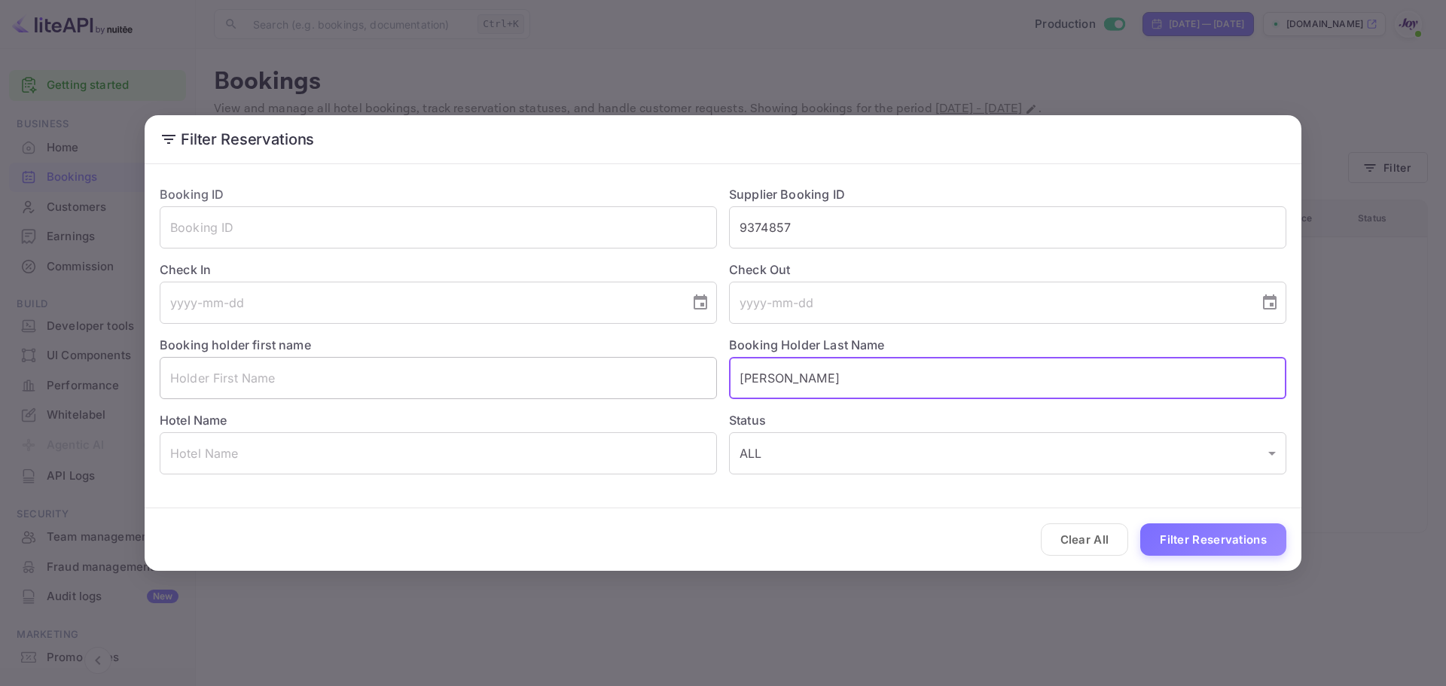
drag, startPoint x: 816, startPoint y: 383, endPoint x: 674, endPoint y: 374, distance: 141.9
click at [674, 374] on div "Booking ID ​ Supplier Booking ID 9374857 ​ Check In ​ Check Out ​ Booking holde…" at bounding box center [717, 323] width 1139 height 301
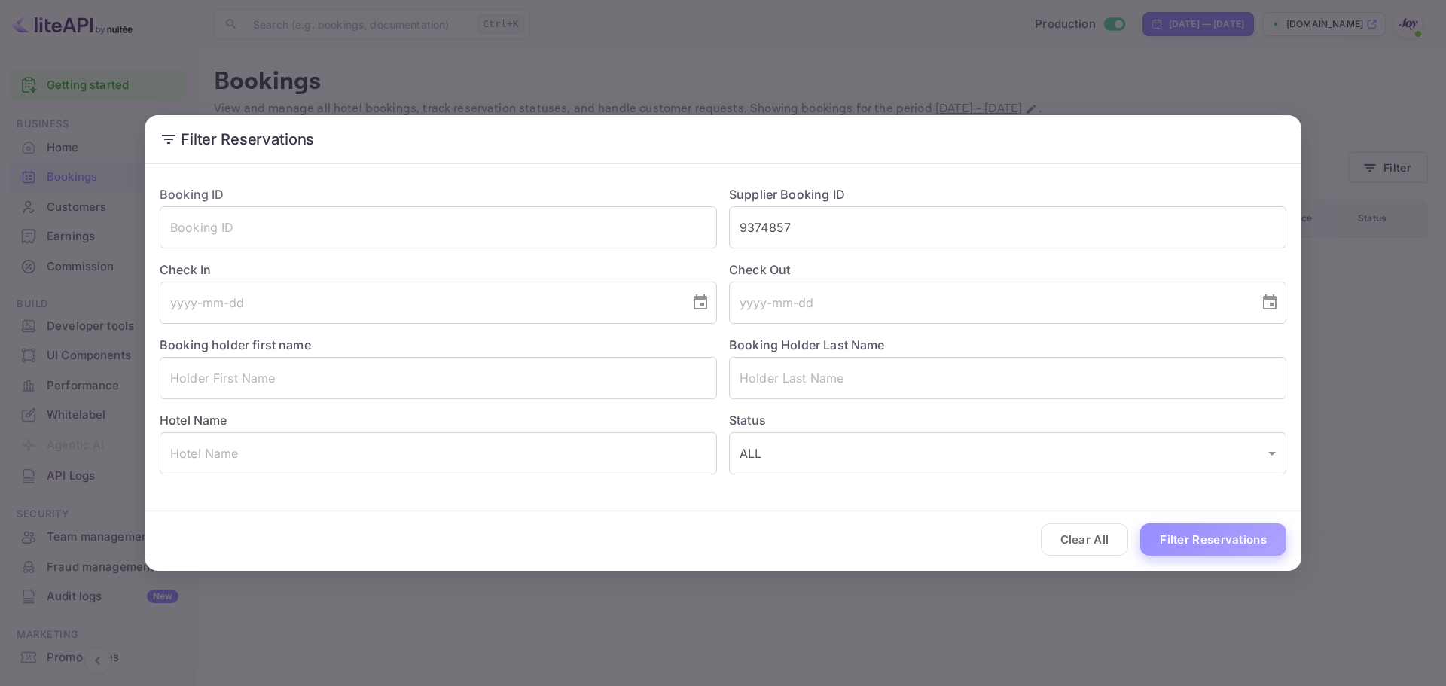
click at [1226, 533] on button "Filter Reservations" at bounding box center [1213, 539] width 146 height 32
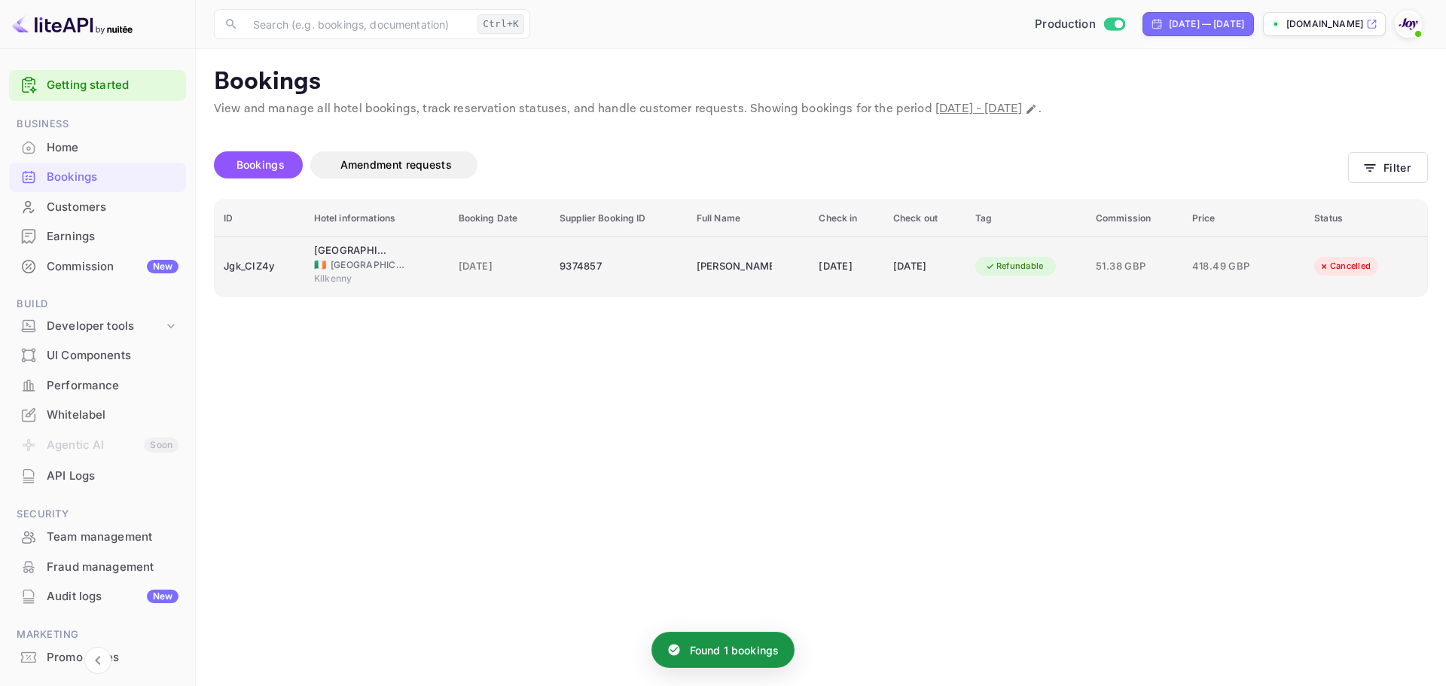
click at [884, 275] on td "30 Aug 2026" at bounding box center [925, 267] width 82 height 60
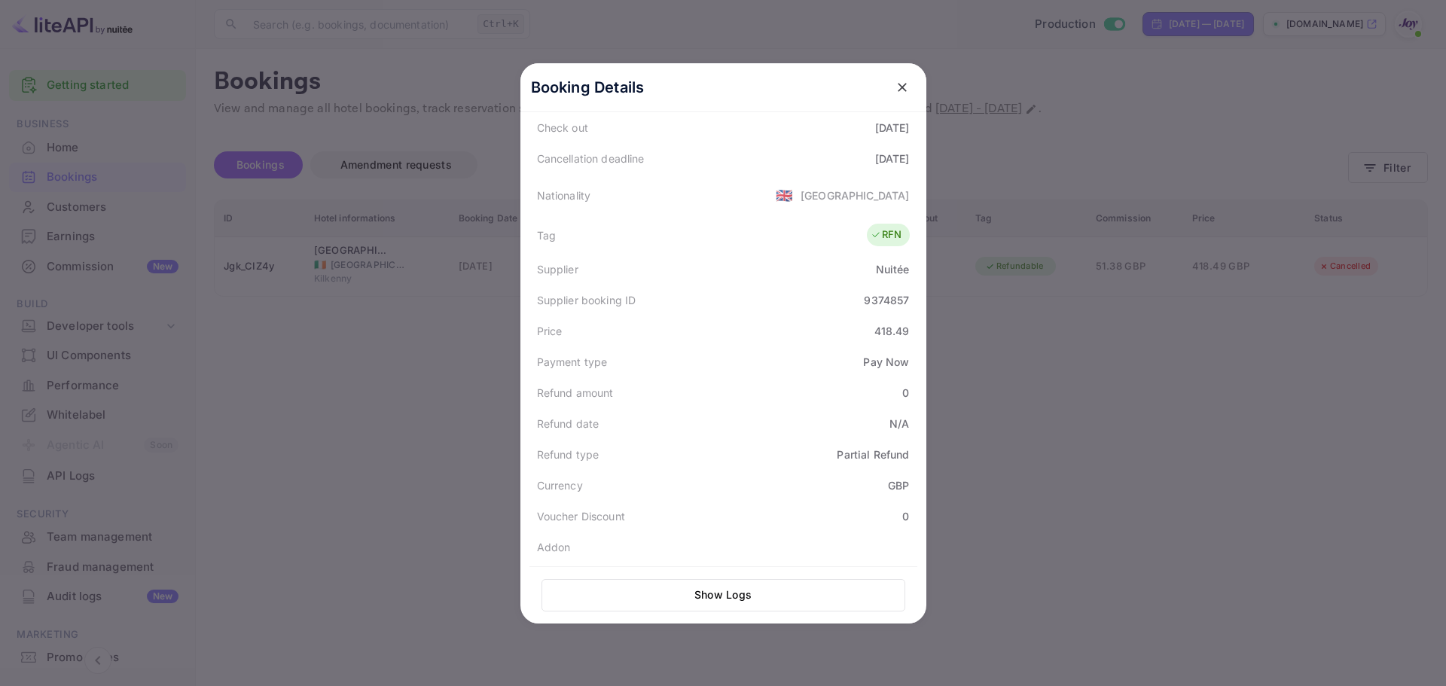
scroll to position [371, 0]
